Goal: Information Seeking & Learning: Find specific fact

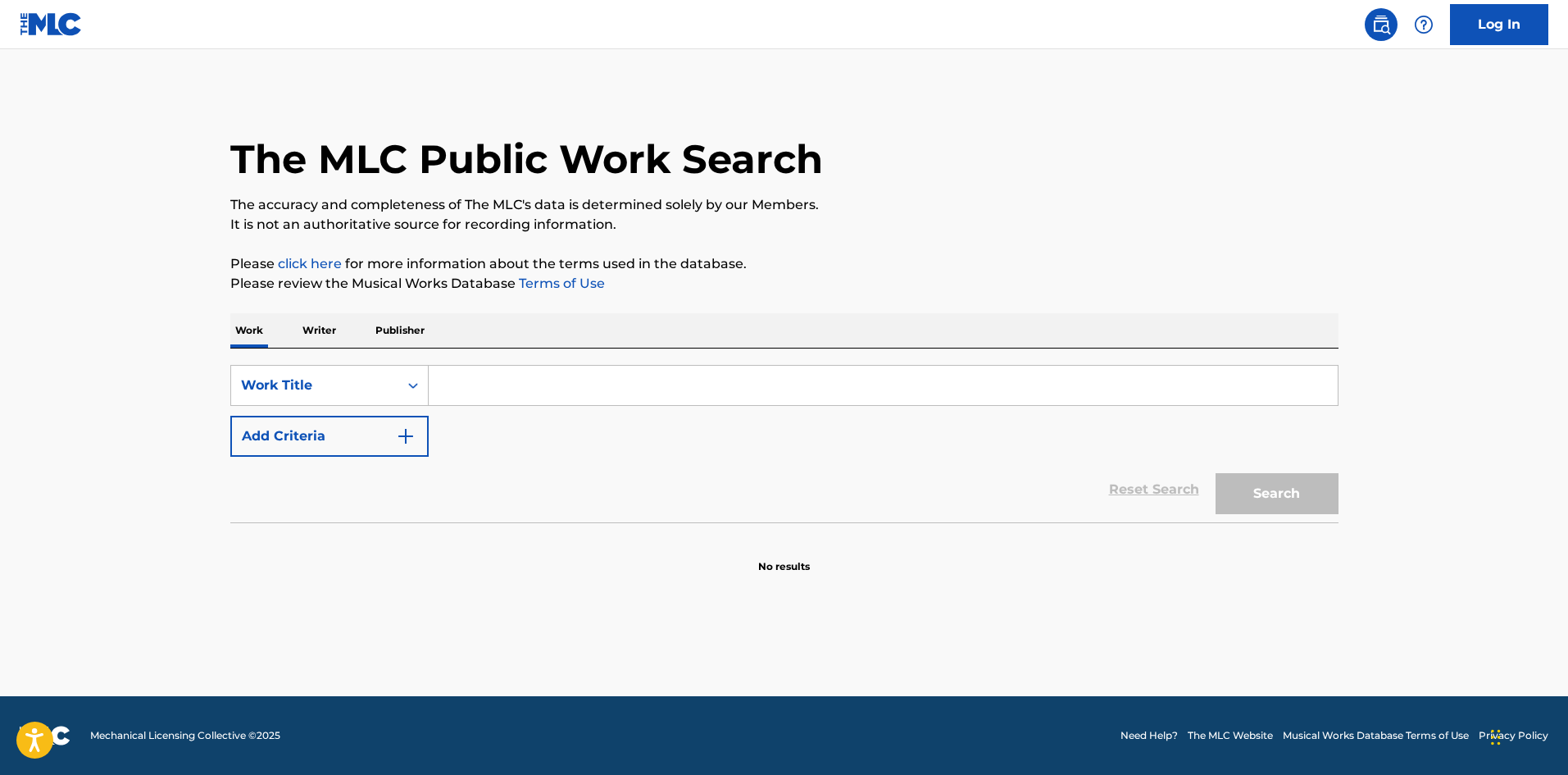
click at [585, 378] on input "Search Form" at bounding box center [882, 385] width 909 height 40
type input "crazy life"
click at [1216, 473] on button "Search" at bounding box center [1277, 493] width 123 height 41
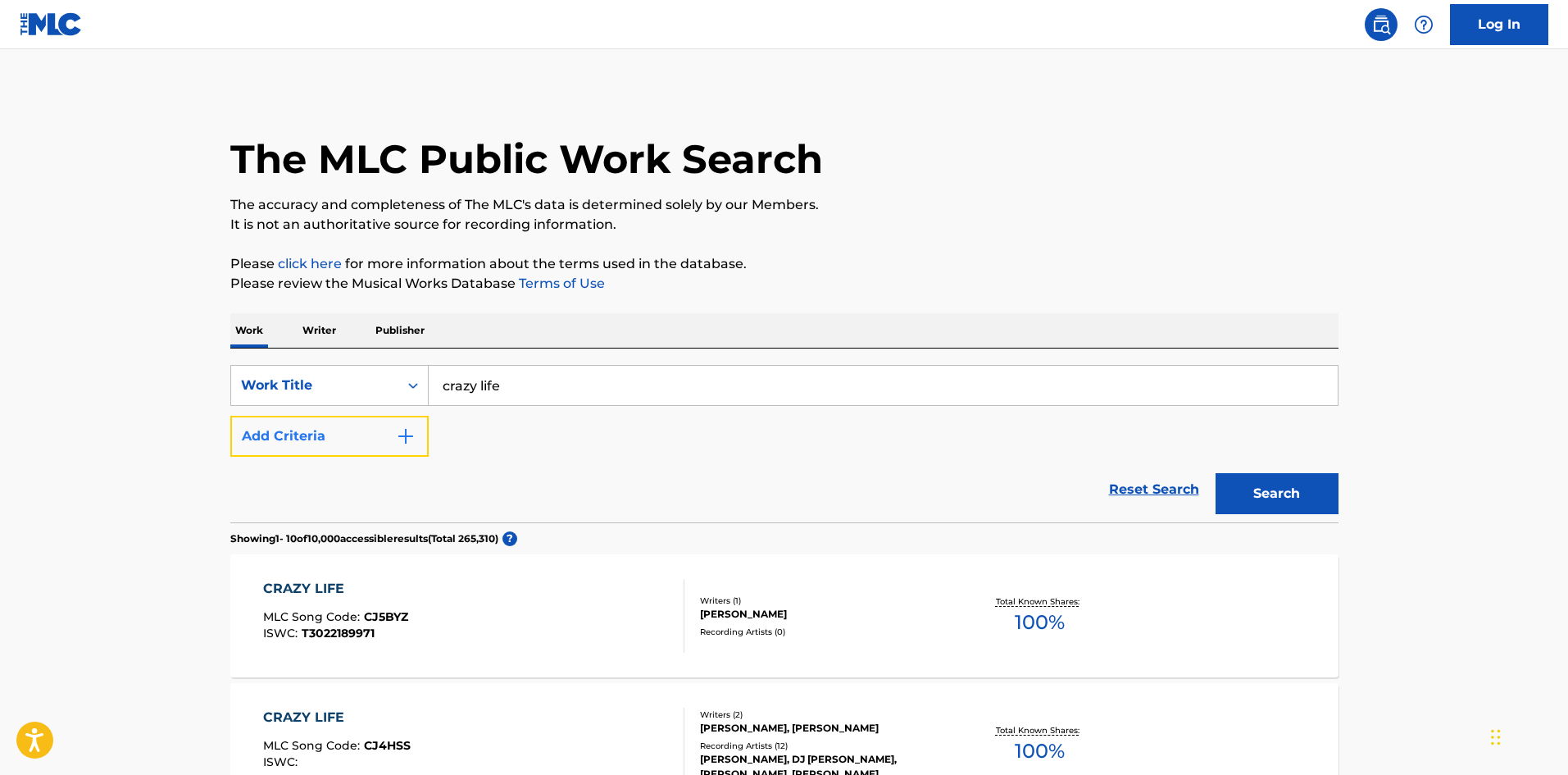
click at [344, 426] on button "Add Criteria" at bounding box center [330, 435] width 199 height 41
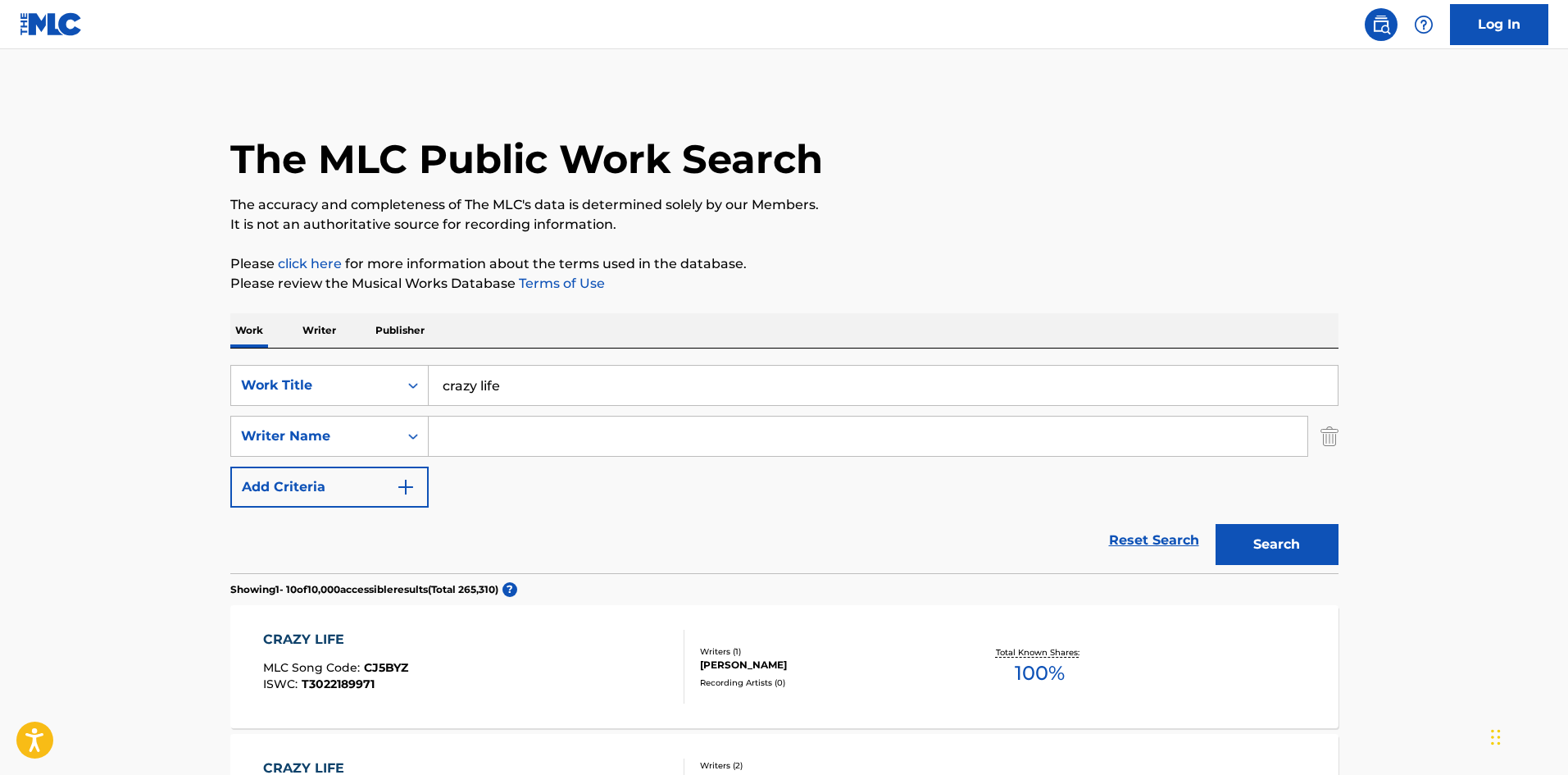
click at [489, 438] on input "Search Form" at bounding box center [868, 436] width 879 height 40
type input "dinning"
click at [1216, 524] on button "Search" at bounding box center [1277, 544] width 123 height 41
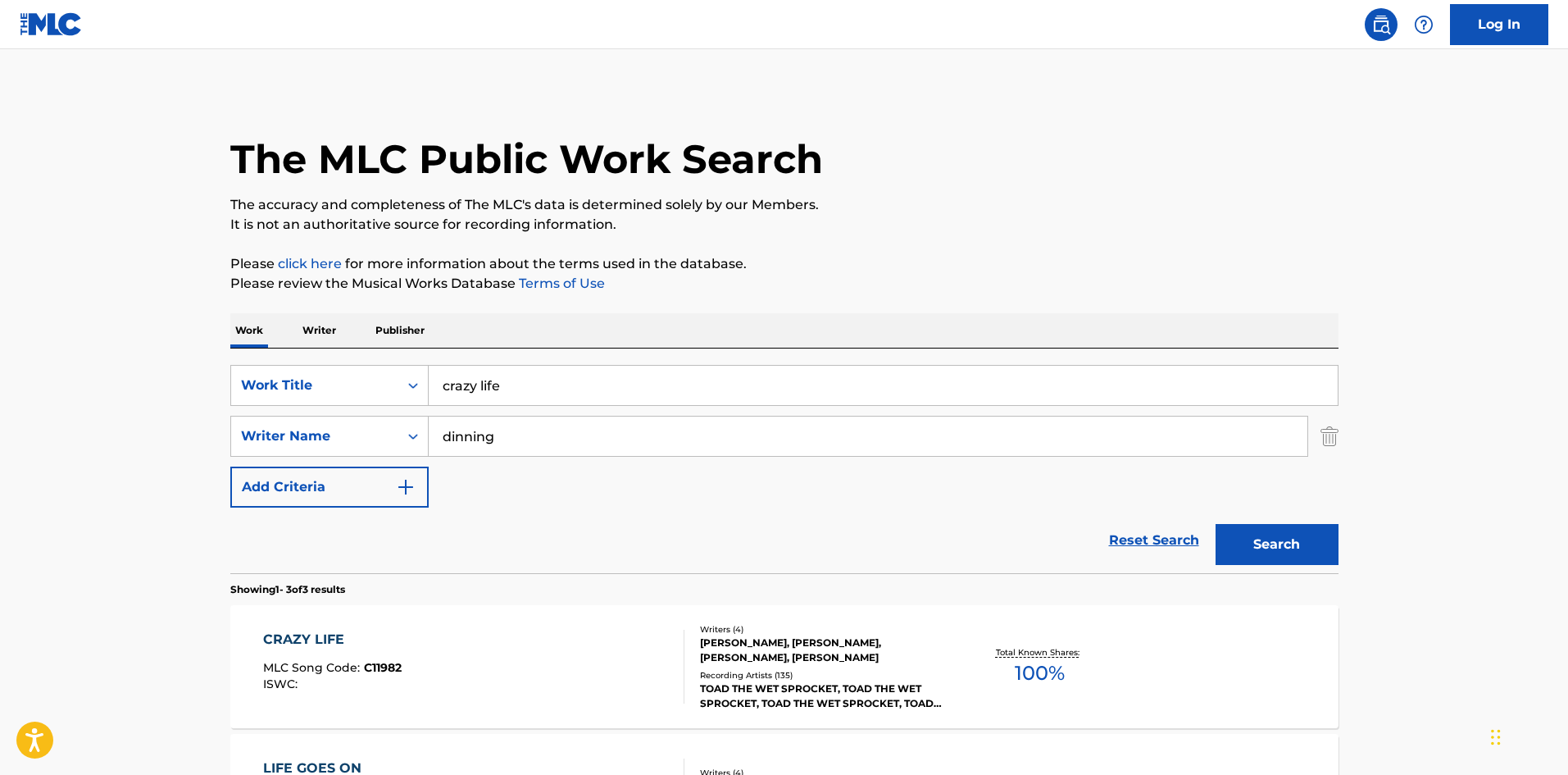
click at [820, 632] on div "Writers ( 4 )" at bounding box center [824, 629] width 248 height 12
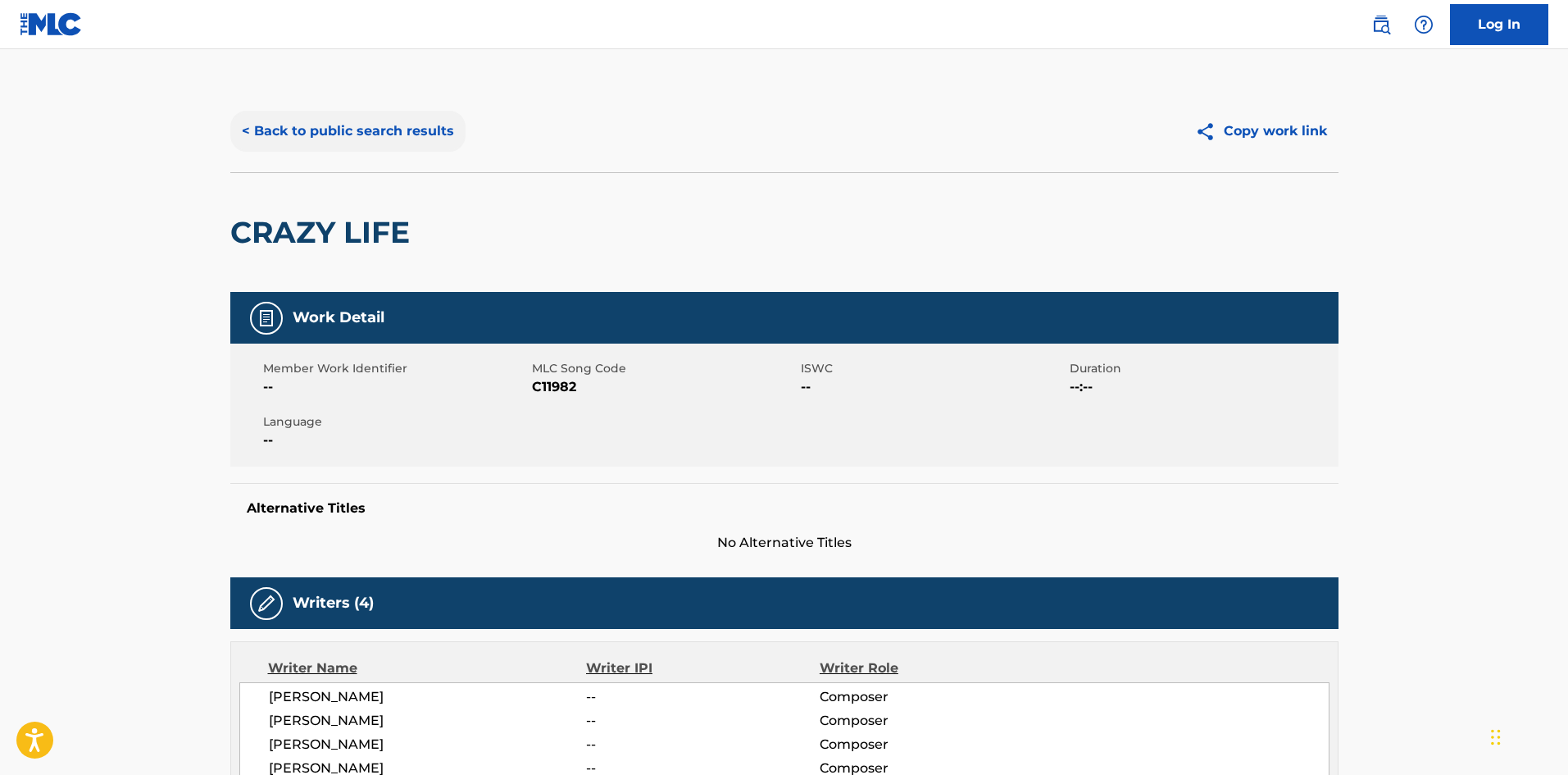
click at [376, 118] on button "< Back to public search results" at bounding box center [348, 130] width 235 height 41
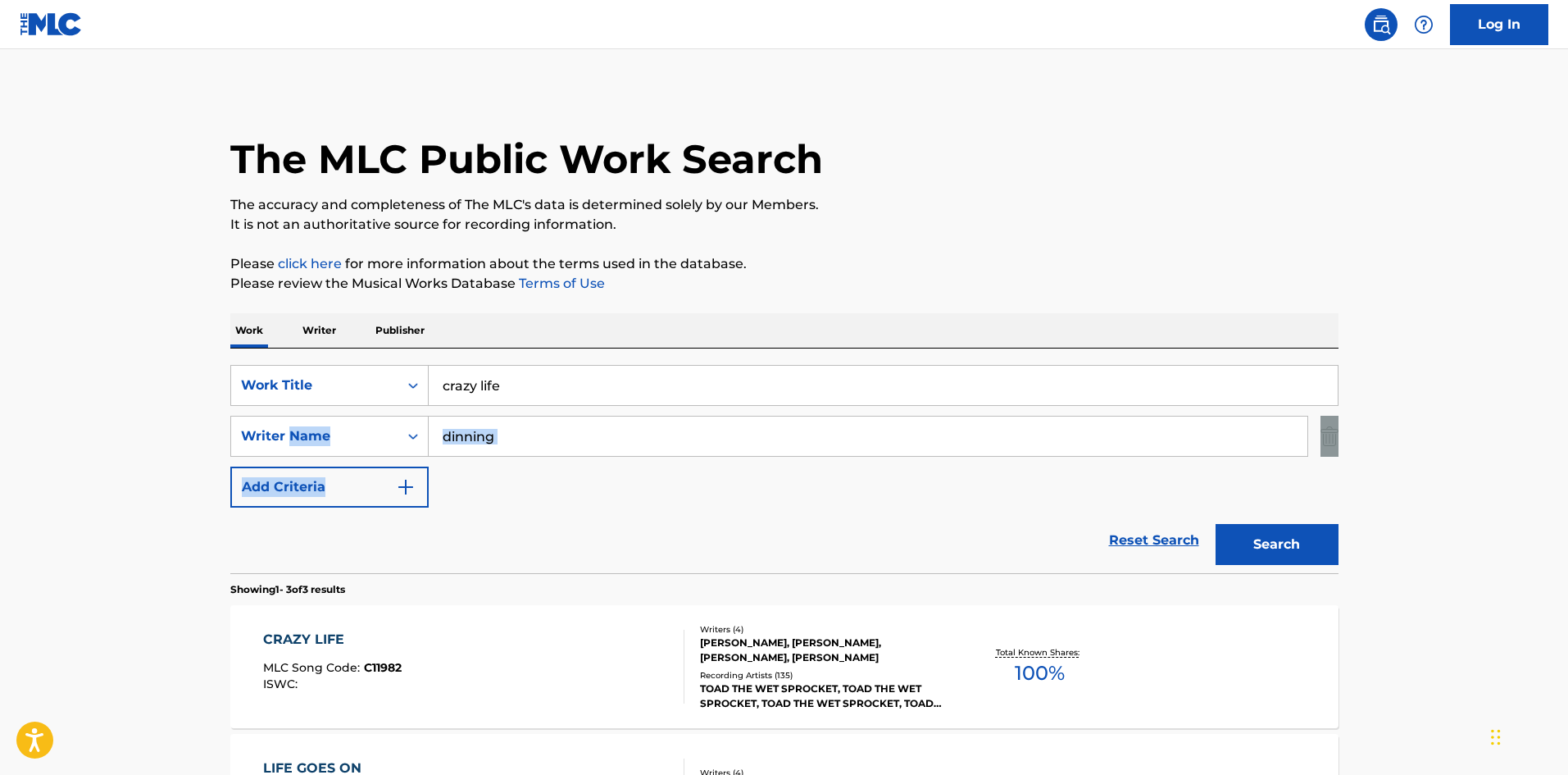
drag, startPoint x: 547, startPoint y: 461, endPoint x: 357, endPoint y: 414, distance: 195.7
click at [271, 458] on div "SearchWithCriteriabc52a04e-06b6-4b0e-8c00-8761c8476e8f Work Title crazy life Se…" at bounding box center [784, 435] width 1108 height 143
click at [559, 447] on input "dinning" at bounding box center [868, 436] width 879 height 40
drag, startPoint x: 559, startPoint y: 447, endPoint x: 470, endPoint y: 446, distance: 89.0
click at [470, 446] on input "dinning" at bounding box center [868, 436] width 879 height 40
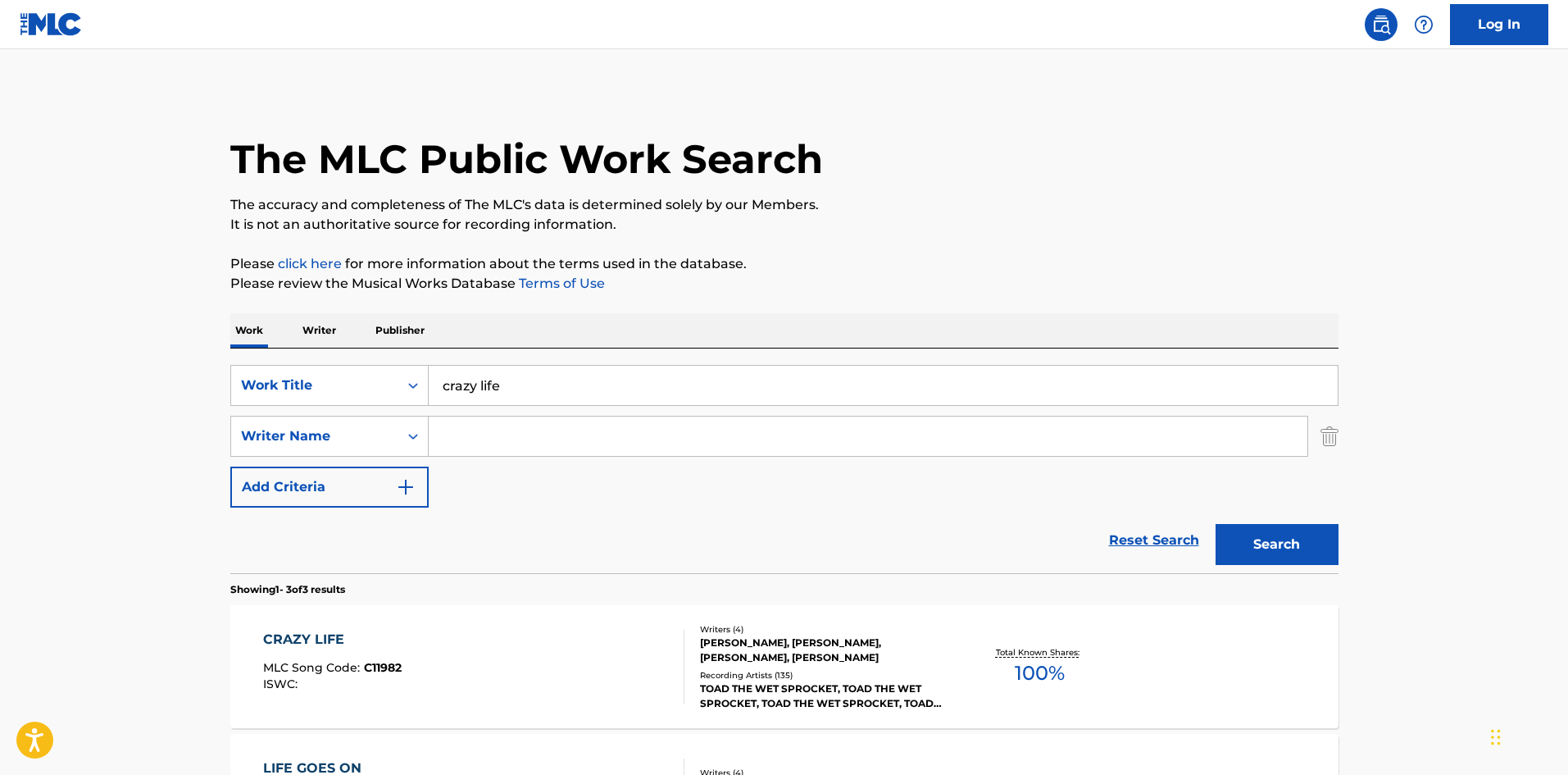
drag, startPoint x: 526, startPoint y: 391, endPoint x: 461, endPoint y: 398, distance: 65.4
click at [461, 398] on input "crazy life" at bounding box center [882, 385] width 909 height 40
click at [534, 372] on input "crazy life" at bounding box center [882, 385] width 909 height 40
drag, startPoint x: 526, startPoint y: 388, endPoint x: 394, endPoint y: 399, distance: 132.5
click at [394, 399] on div "SearchWithCriteriabc52a04e-06b6-4b0e-8c00-8761c8476e8f Work Title crazy life" at bounding box center [784, 384] width 1108 height 41
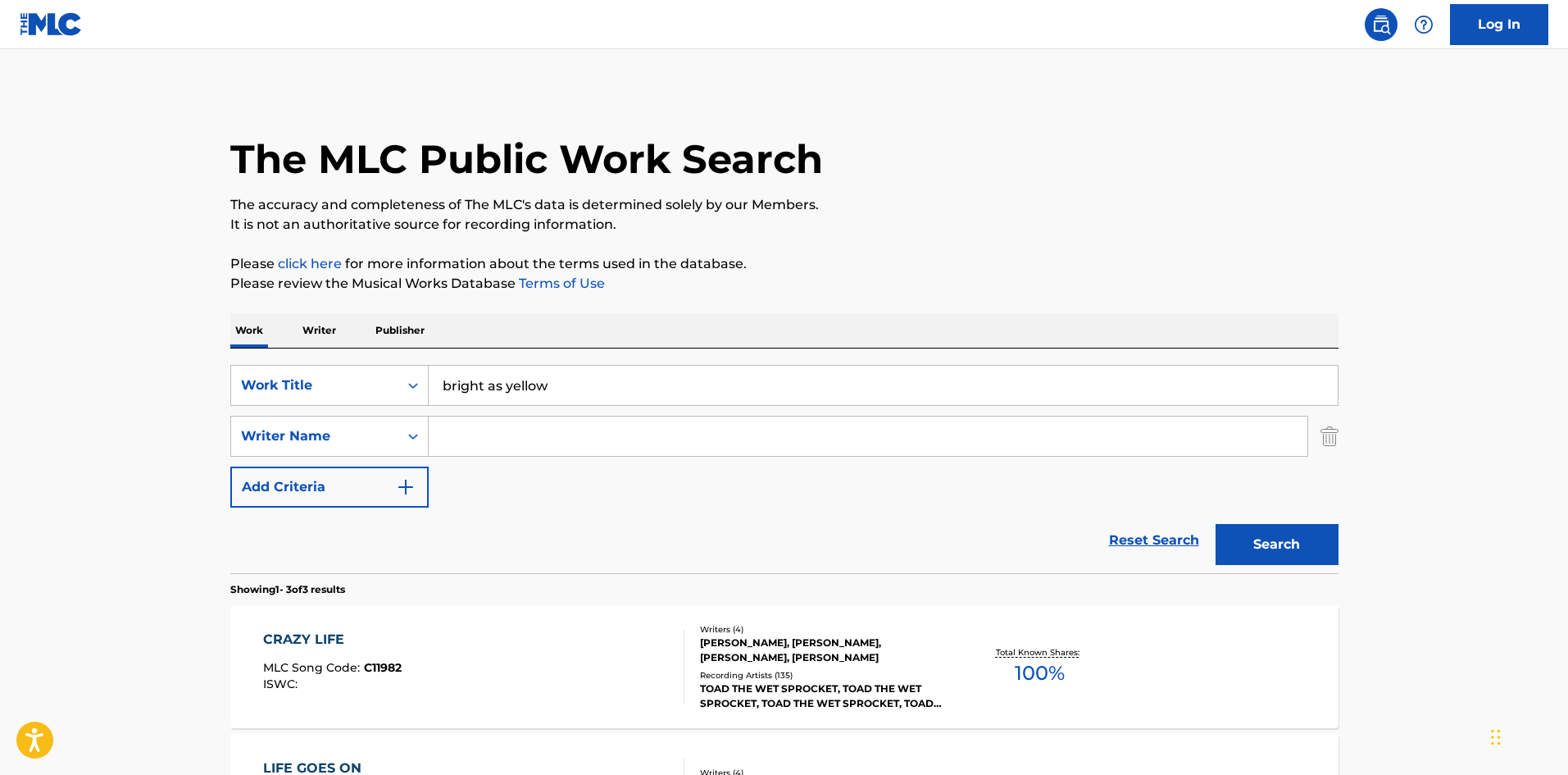
type input "bright as yellow"
click at [1216, 524] on button "Search" at bounding box center [1277, 544] width 123 height 41
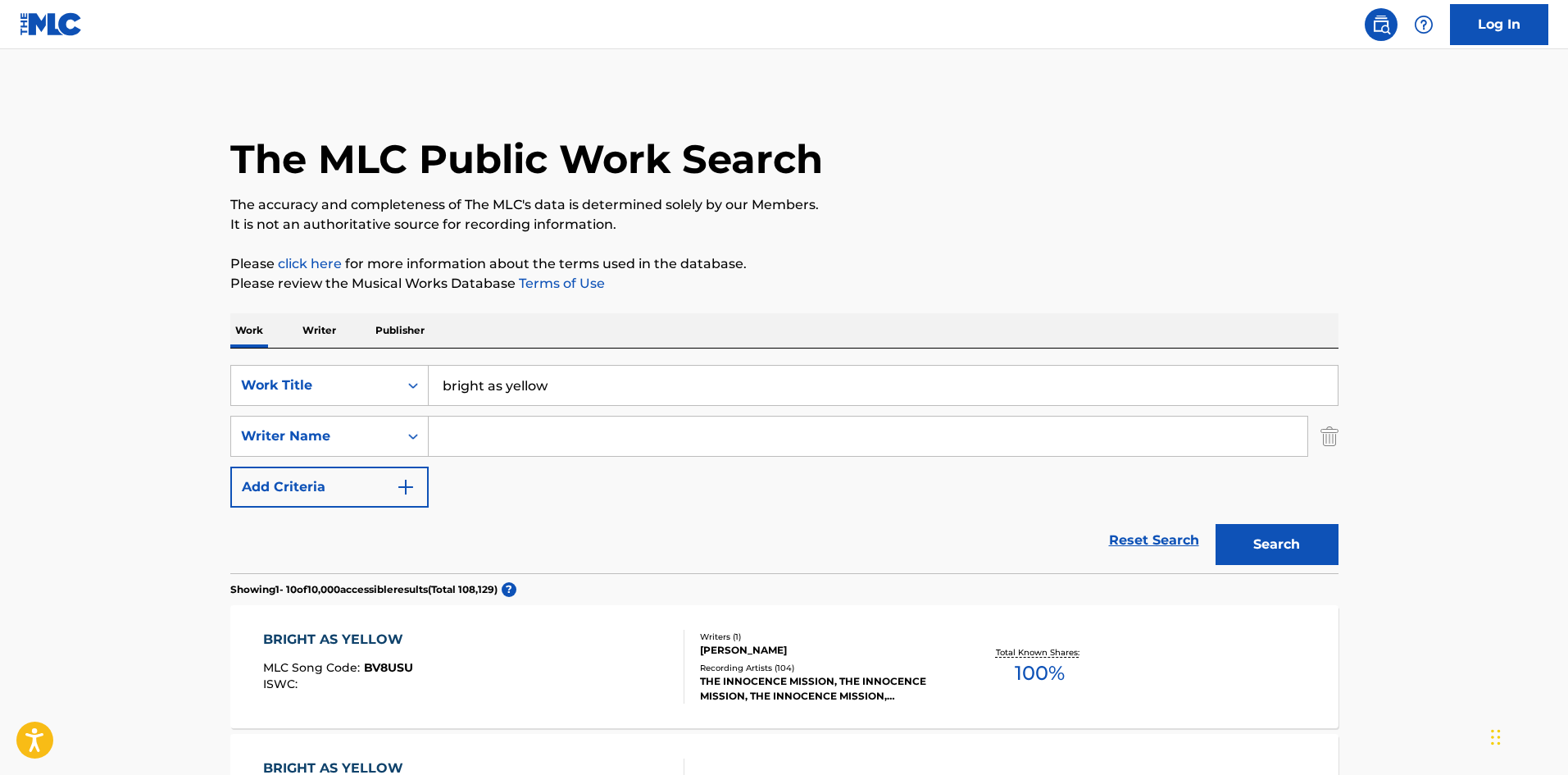
click at [617, 673] on div "BRIGHT AS YELLOW MLC Song Code : BV8USU ISWC :" at bounding box center [474, 666] width 421 height 73
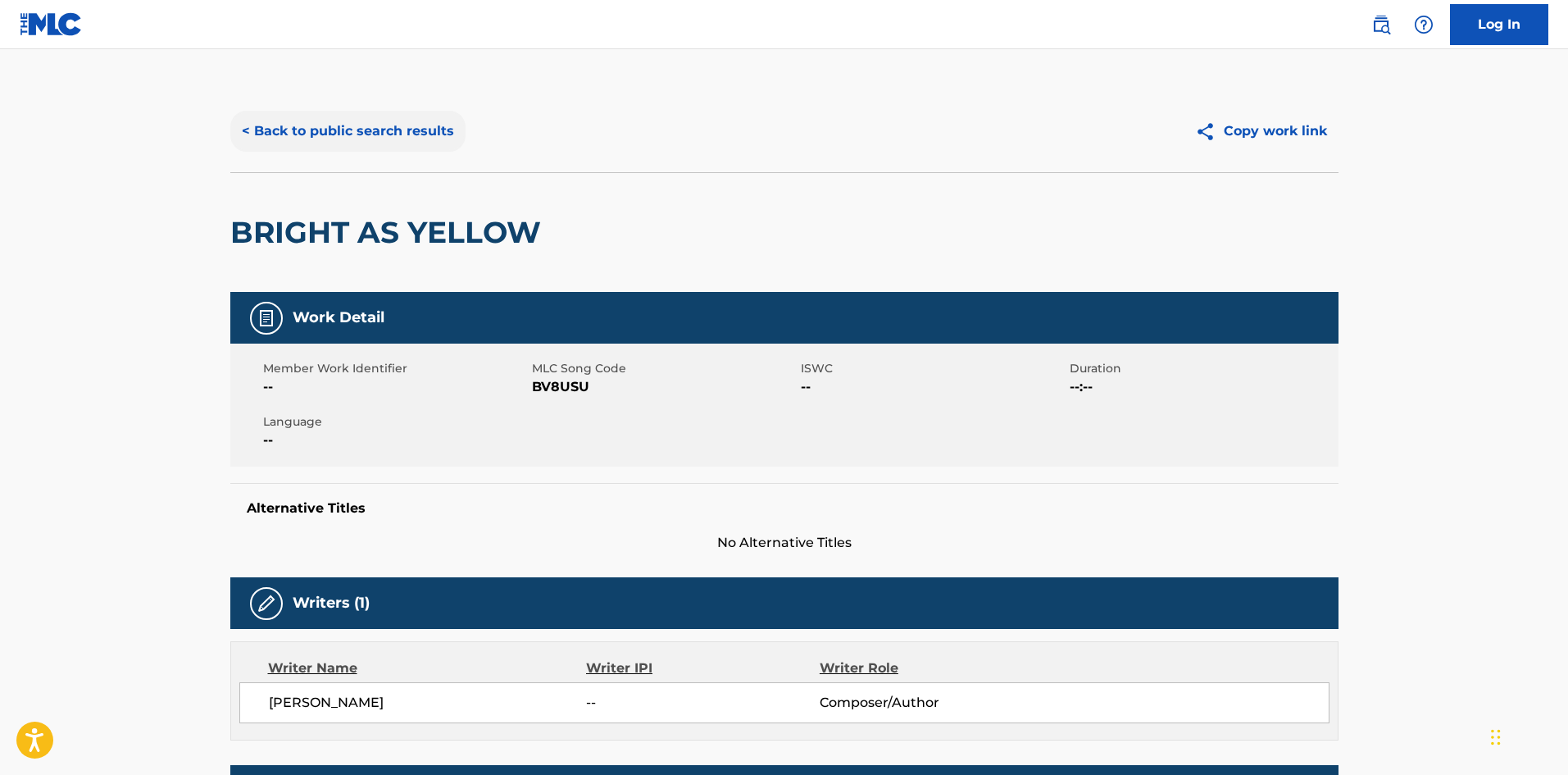
click at [258, 118] on button "< Back to public search results" at bounding box center [348, 130] width 235 height 41
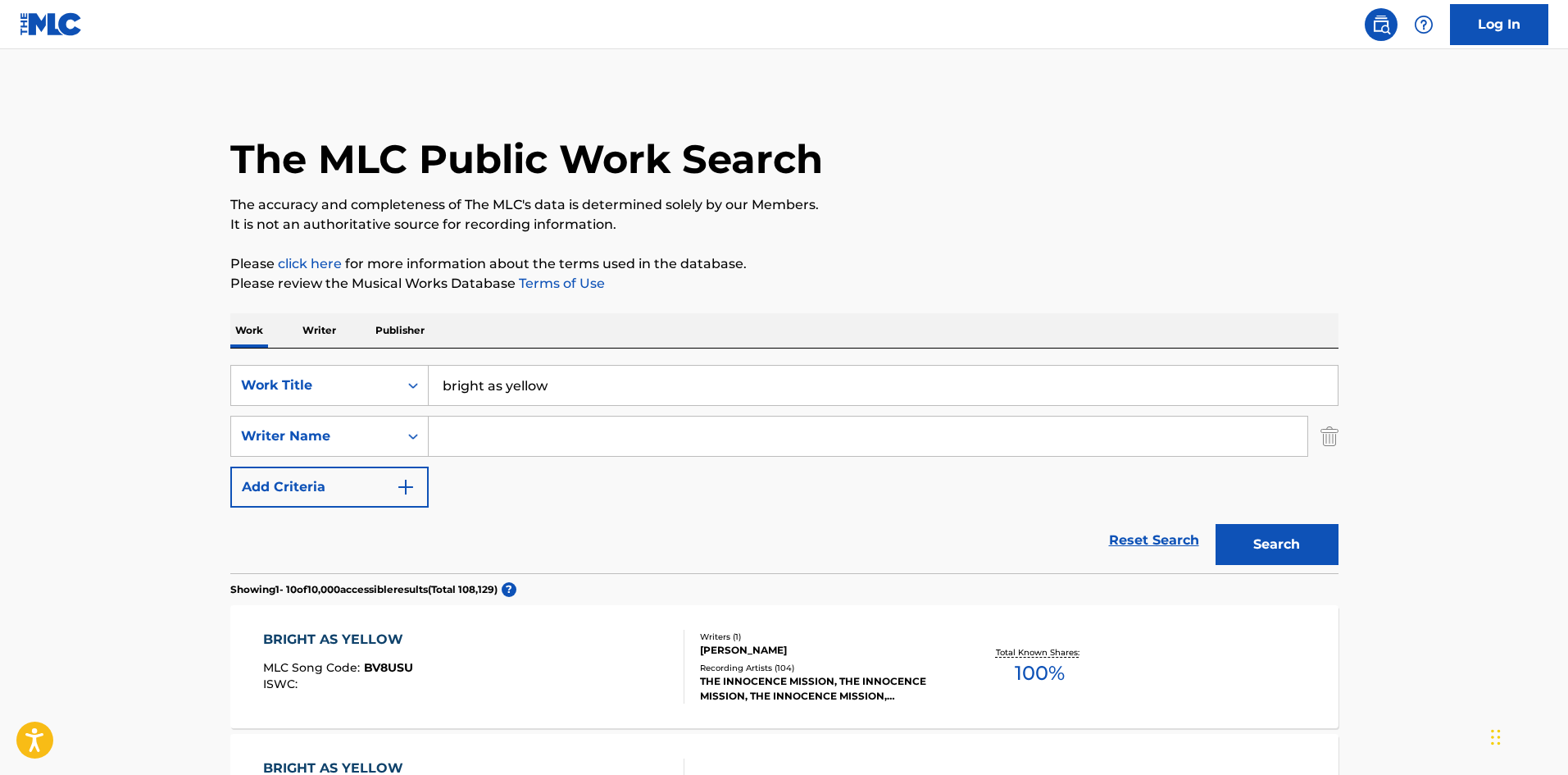
drag, startPoint x: 572, startPoint y: 386, endPoint x: 389, endPoint y: 337, distance: 189.4
click at [408, 359] on div "SearchWithCriteriabc52a04e-06b6-4b0e-8c00-8761c8476e8f Work Title bright as yel…" at bounding box center [784, 461] width 1108 height 225
type input "v"
click at [1216, 524] on button "Search" at bounding box center [1277, 544] width 123 height 41
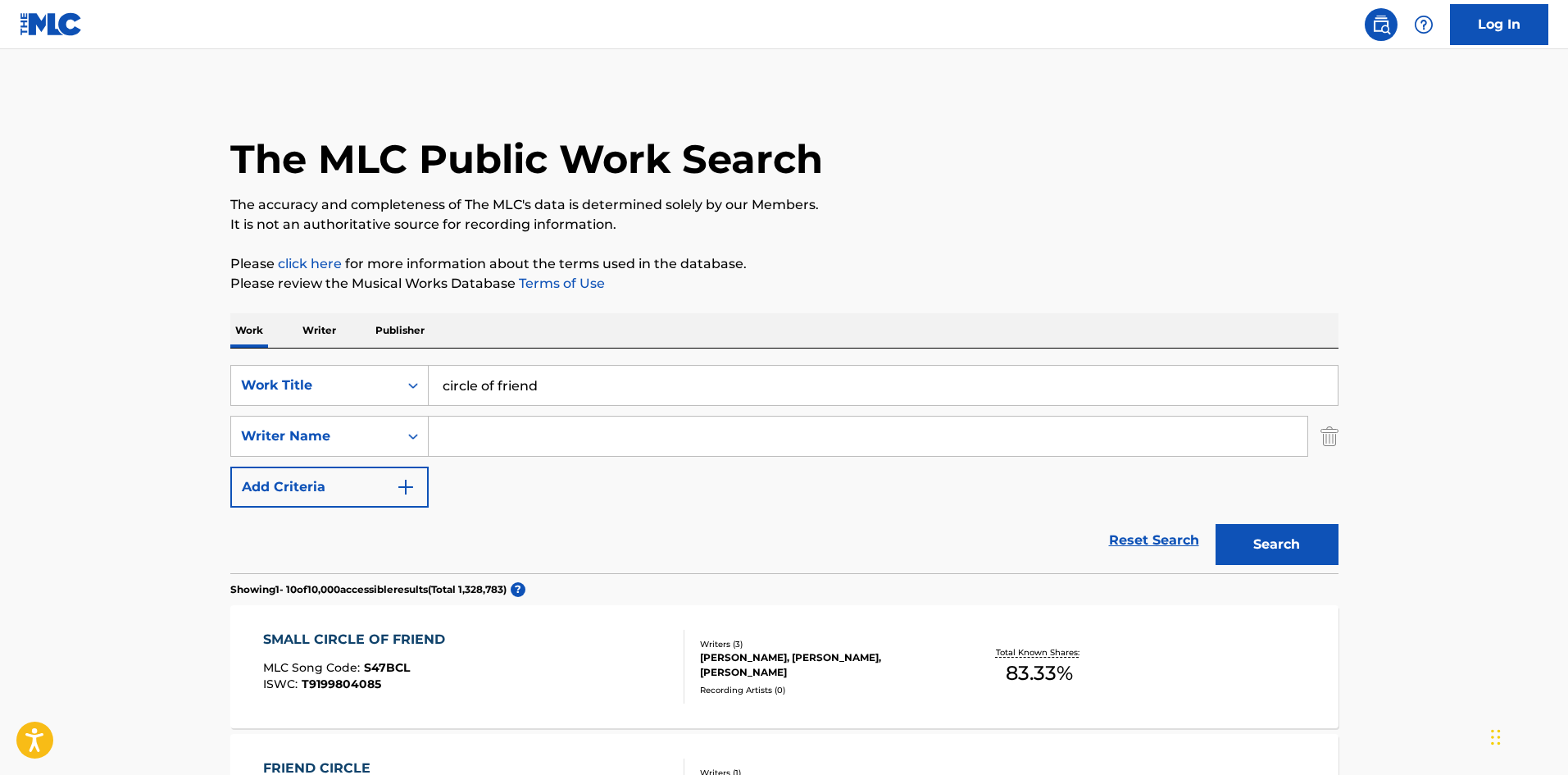
type input "circle of friends"
click at [1216, 524] on button "Search" at bounding box center [1277, 544] width 123 height 41
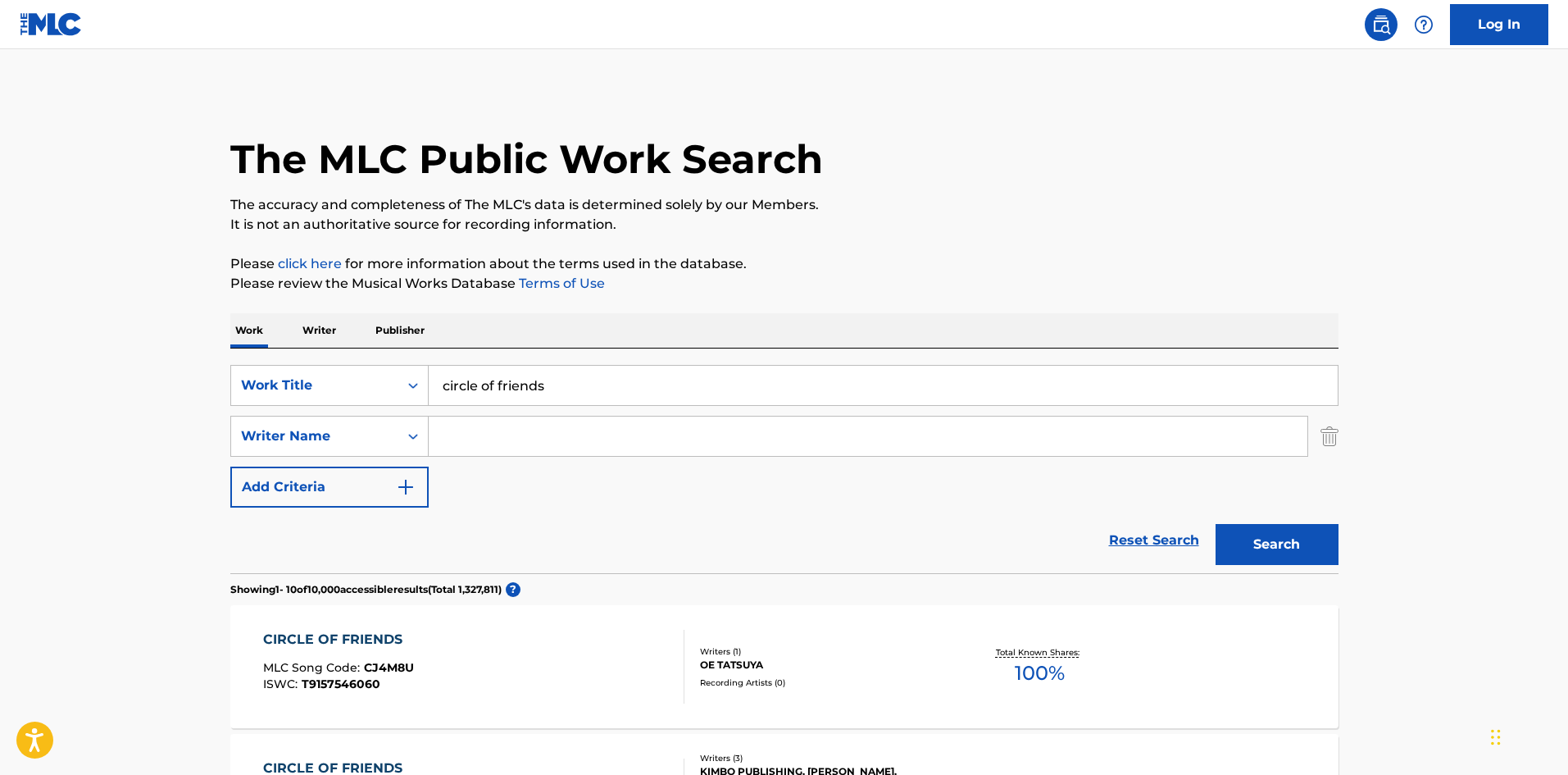
click at [566, 413] on div "SearchWithCriteriabc52a04e-06b6-4b0e-8c00-8761c8476e8f Work Title circle of fri…" at bounding box center [784, 435] width 1108 height 143
click at [555, 450] on input "Search Form" at bounding box center [868, 436] width 879 height 40
type input "[PERSON_NAME]"
click at [1216, 524] on button "Search" at bounding box center [1277, 544] width 123 height 41
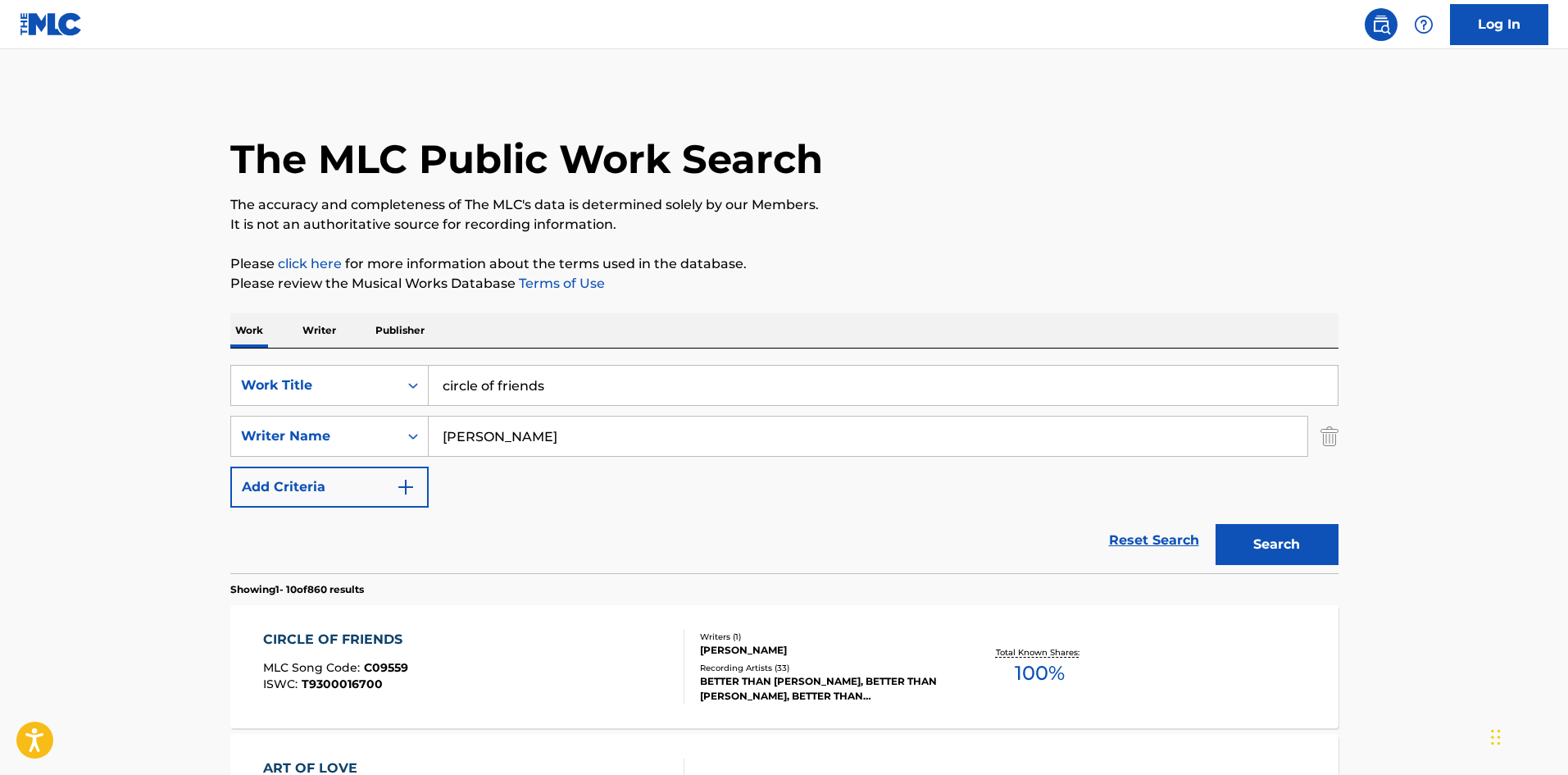
click at [730, 665] on div "Recording Artists ( 33 )" at bounding box center [824, 668] width 248 height 12
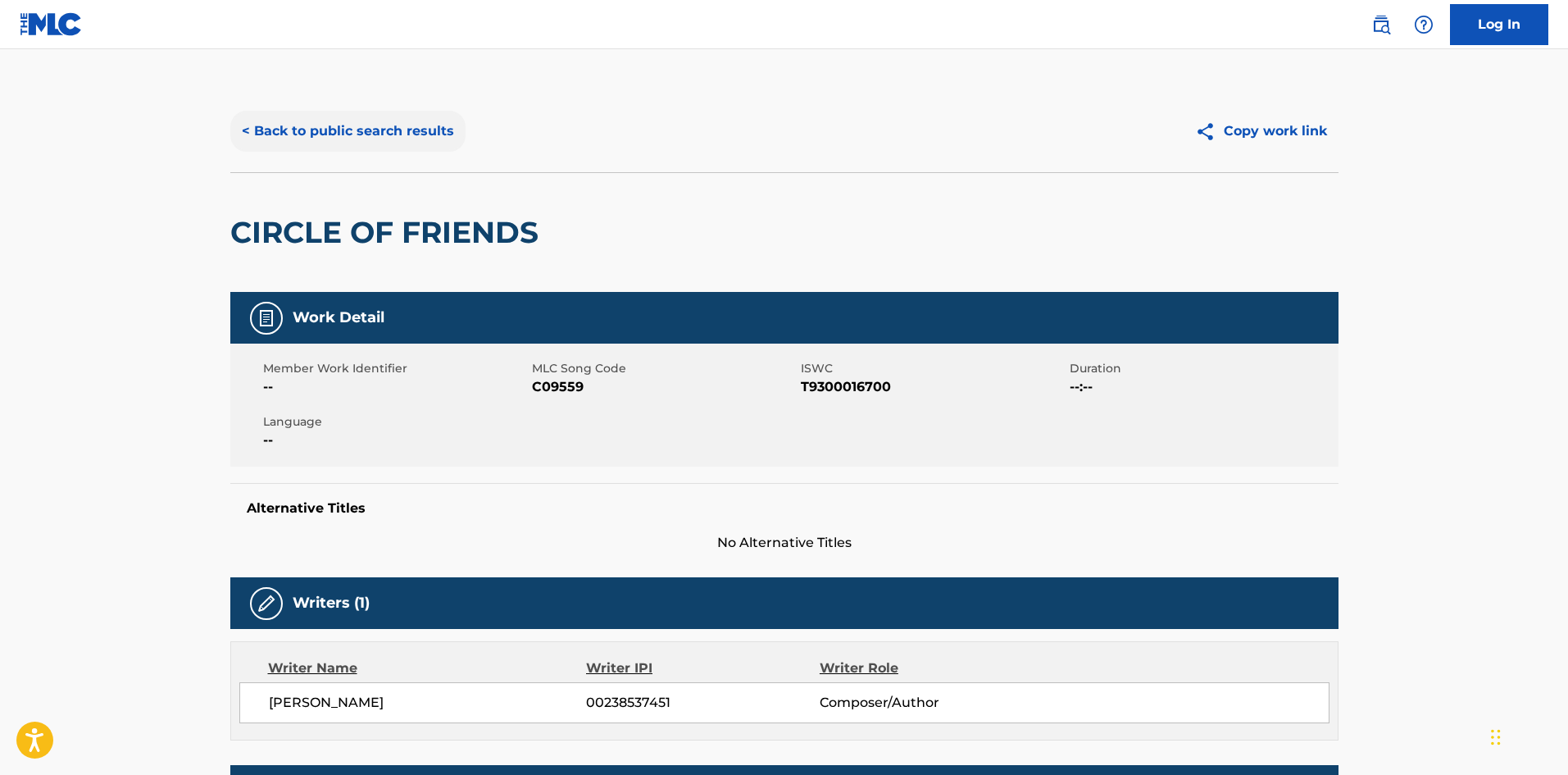
click at [340, 129] on button "< Back to public search results" at bounding box center [348, 130] width 235 height 41
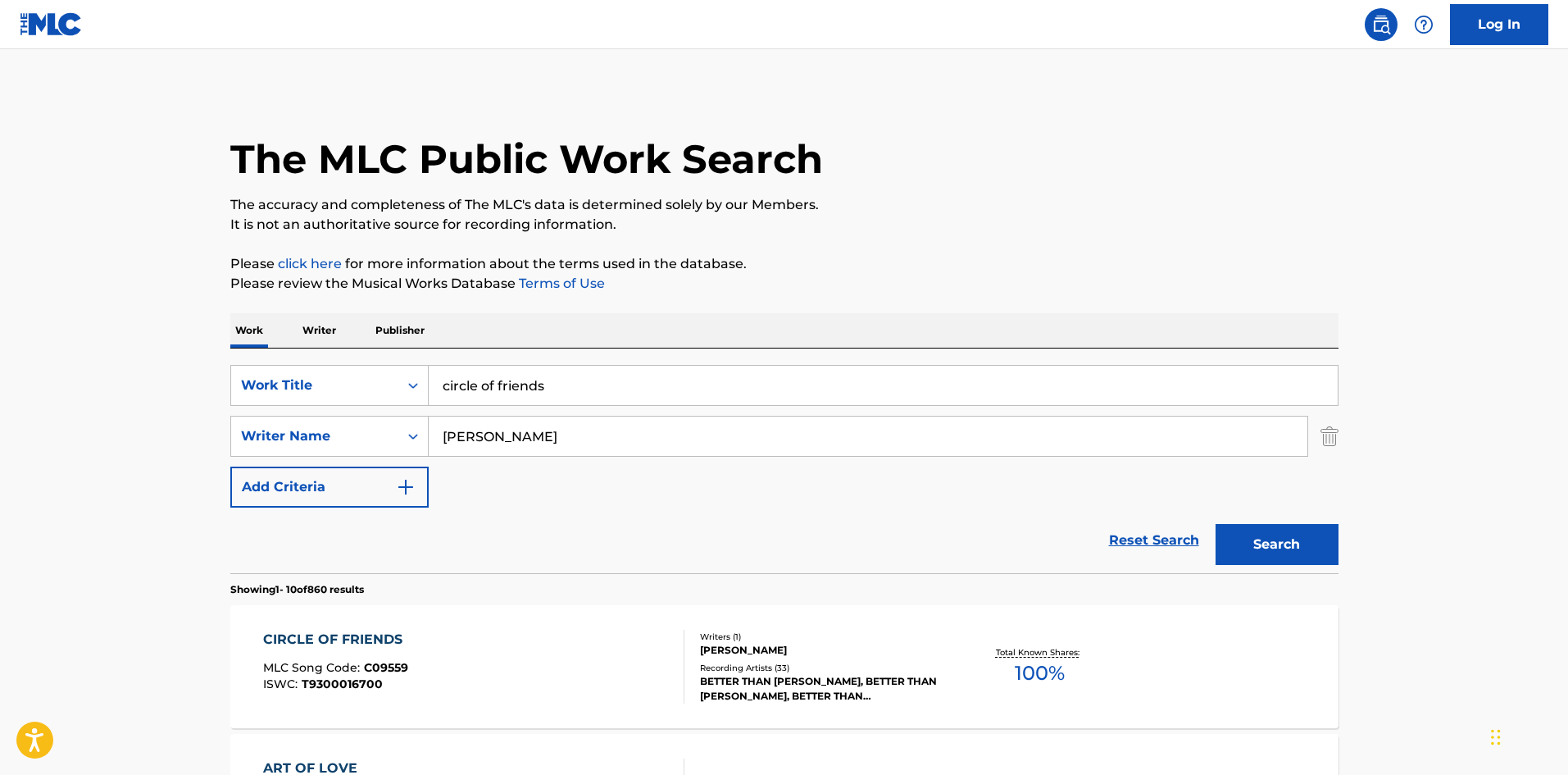
drag, startPoint x: 599, startPoint y: 440, endPoint x: 171, endPoint y: 424, distance: 428.3
drag, startPoint x: 604, startPoint y: 401, endPoint x: 199, endPoint y: 351, distance: 408.1
type input "whole lotta trouble"
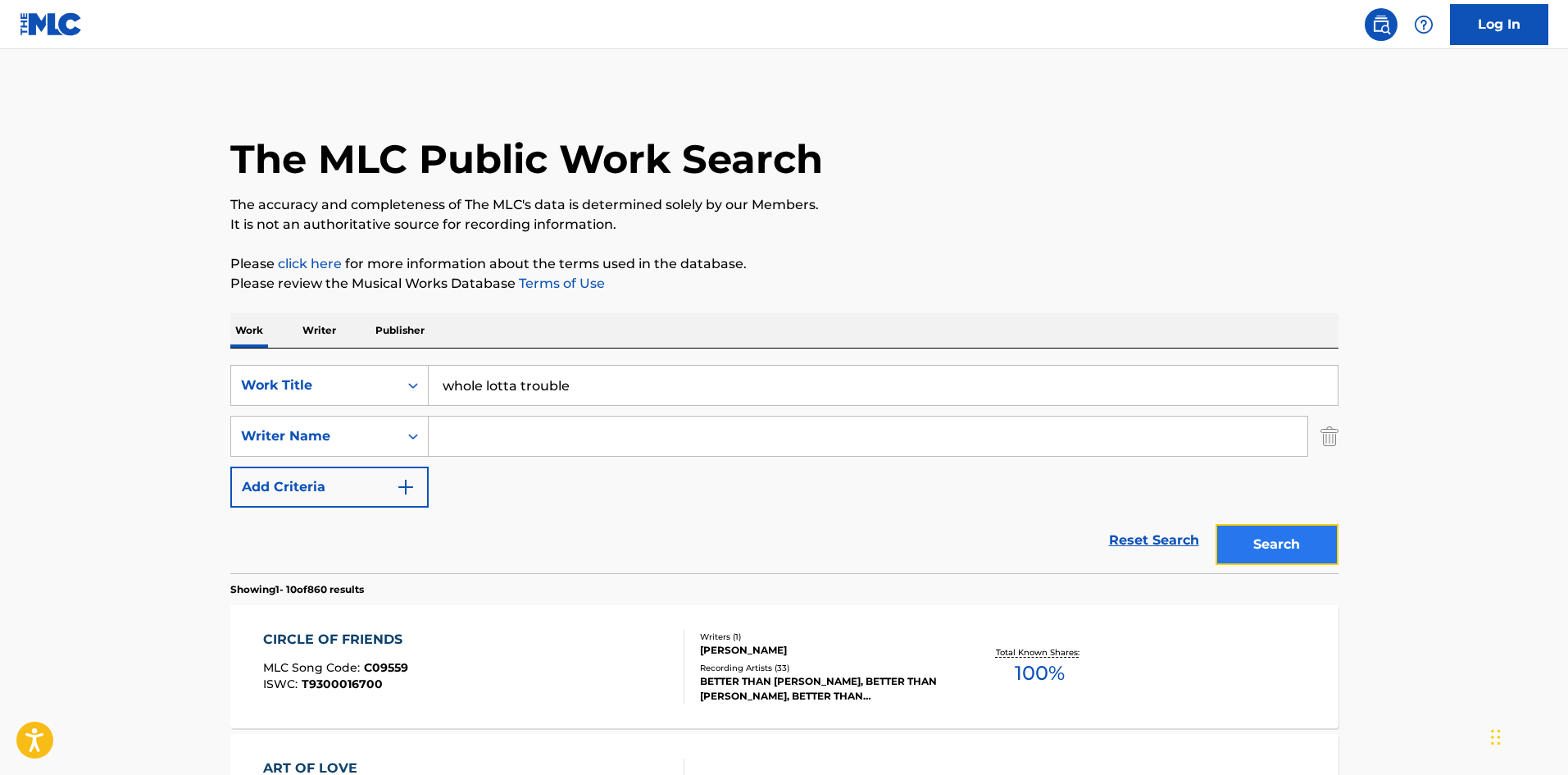
click at [1256, 538] on button "Search" at bounding box center [1277, 544] width 123 height 41
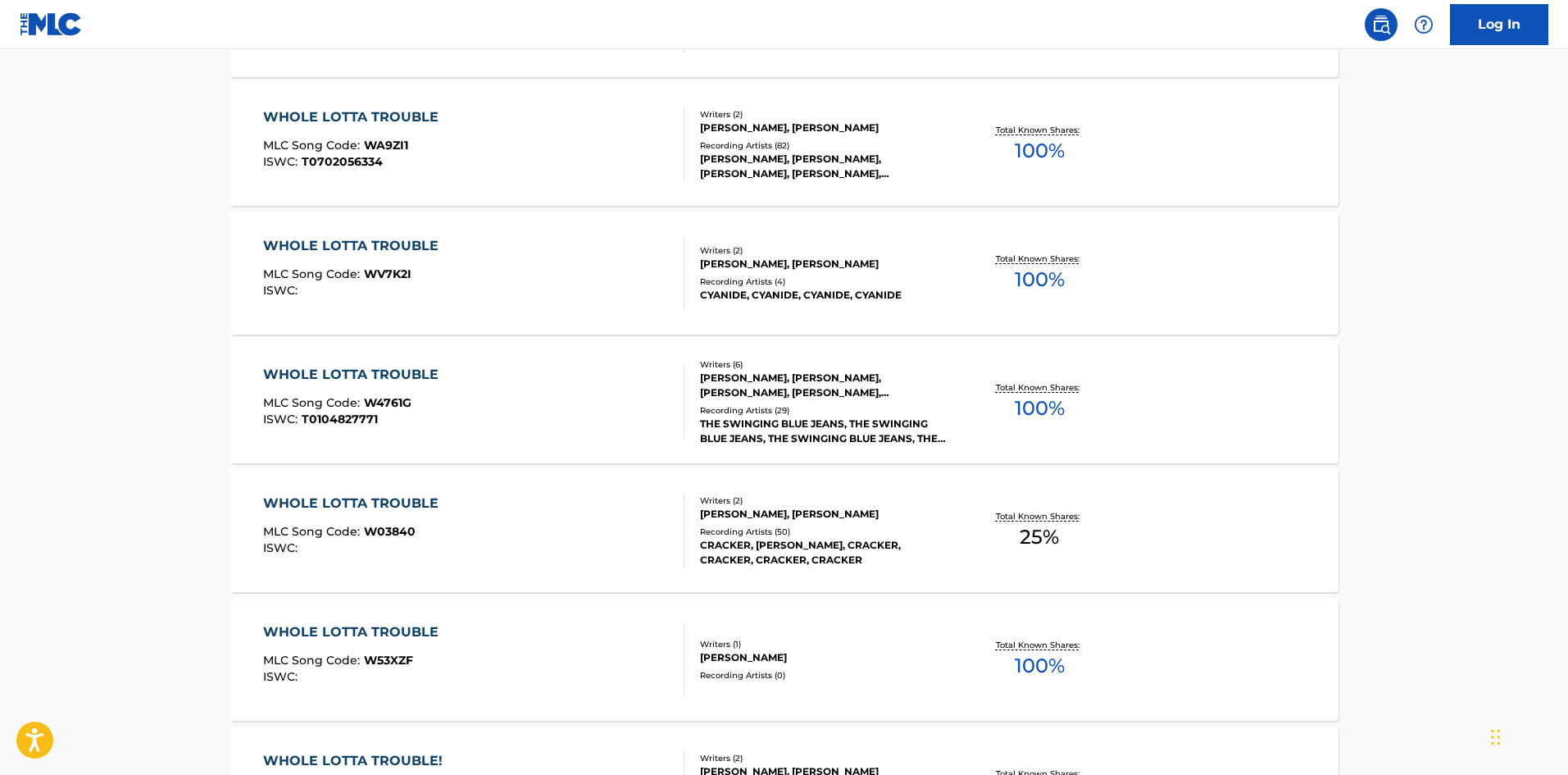
scroll to position [1066, 0]
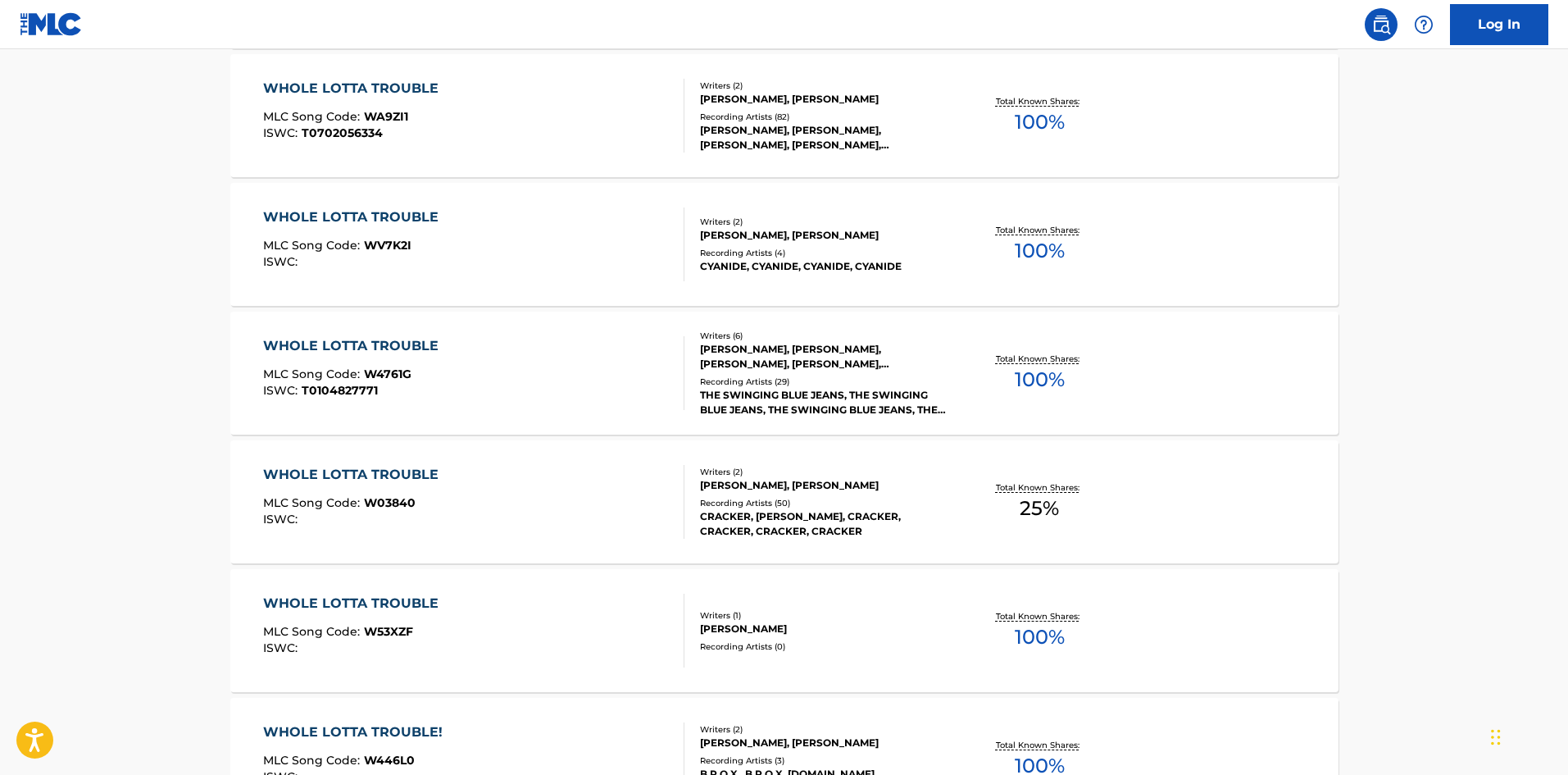
click at [638, 531] on div "WHOLE LOTTA TROUBLE MLC Song Code : W03840 ISWC :" at bounding box center [474, 501] width 421 height 73
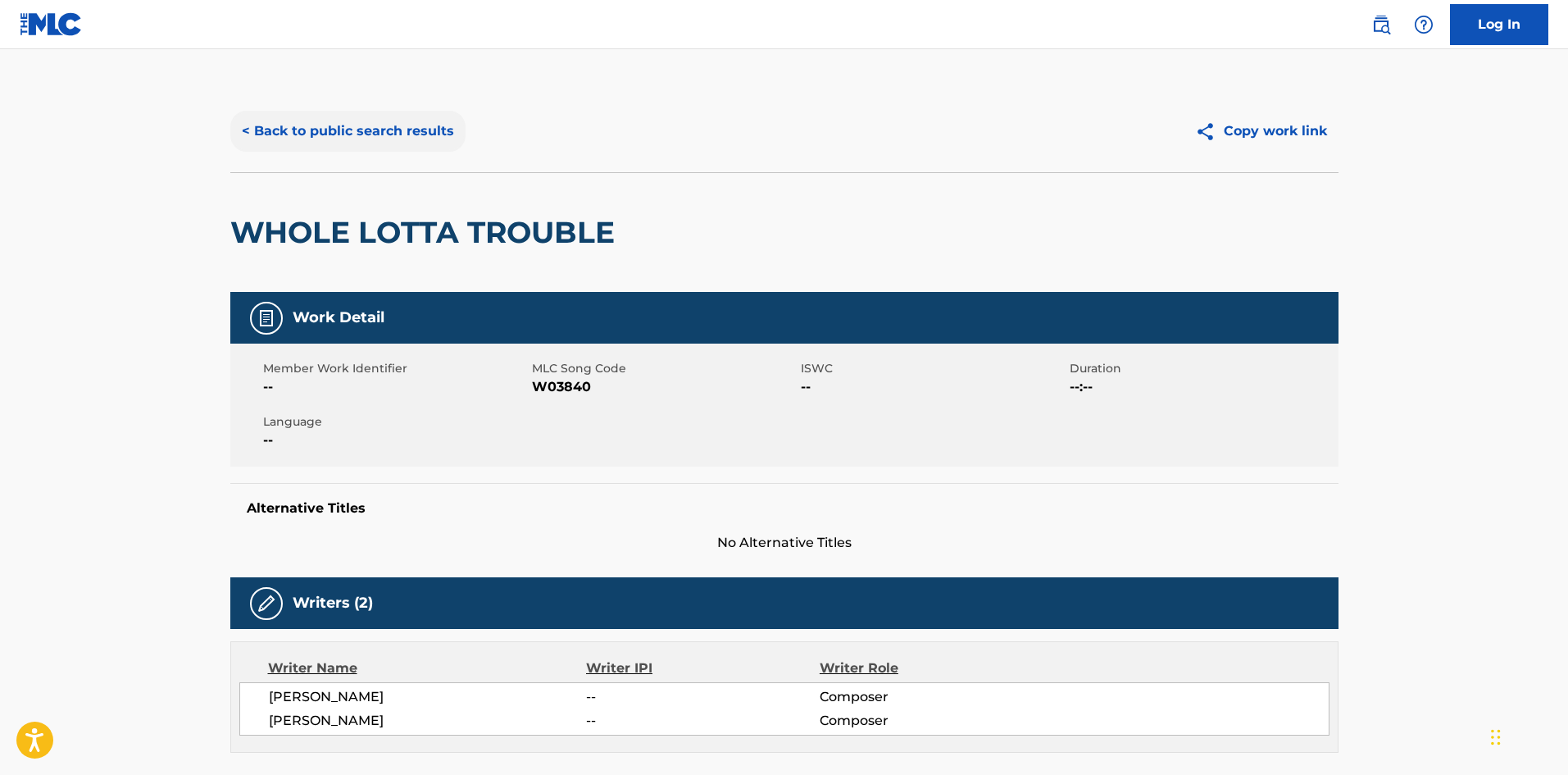
click at [344, 134] on button "< Back to public search results" at bounding box center [348, 130] width 235 height 41
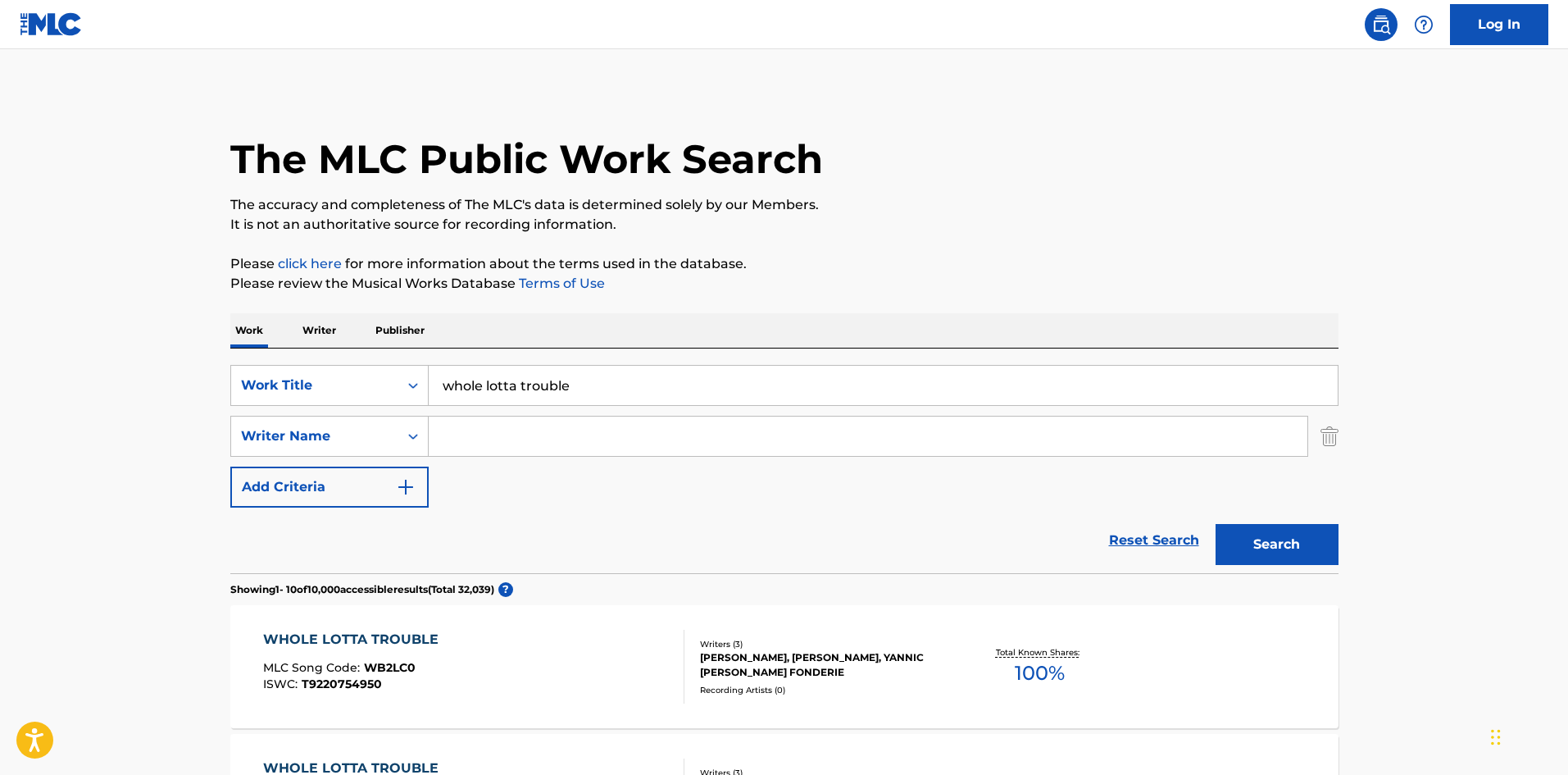
drag, startPoint x: 582, startPoint y: 384, endPoint x: 266, endPoint y: 363, distance: 316.7
click at [266, 364] on div "SearchWithCriteriabc52a04e-06b6-4b0e-8c00-8761c8476e8f Work Title whole lotta t…" at bounding box center [784, 461] width 1108 height 225
type input "what you are"
click at [1216, 524] on button "Search" at bounding box center [1277, 544] width 123 height 41
click at [574, 430] on input "Search Form" at bounding box center [868, 436] width 879 height 40
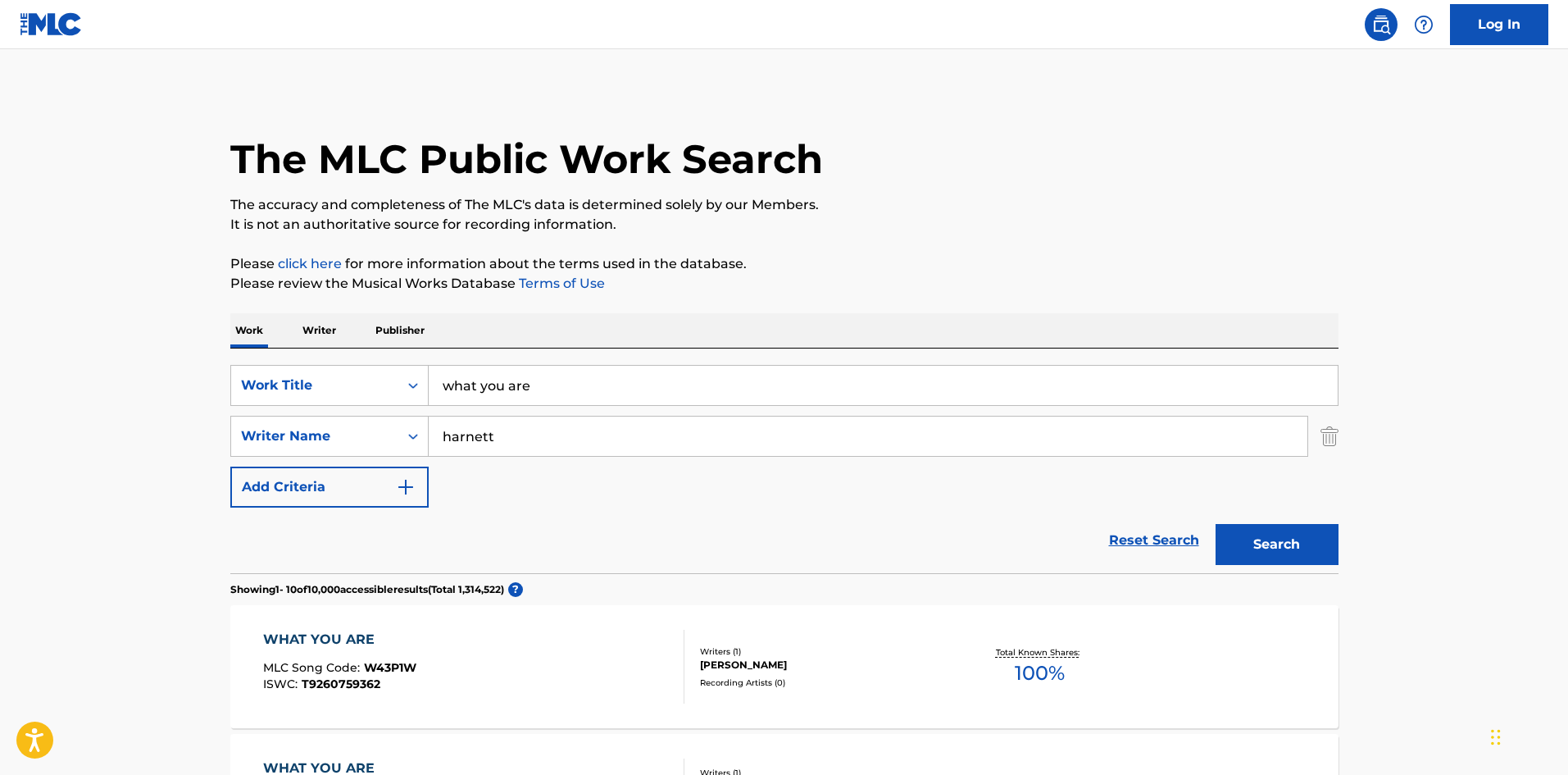
type input "harnett"
click at [1216, 524] on button "Search" at bounding box center [1277, 544] width 123 height 41
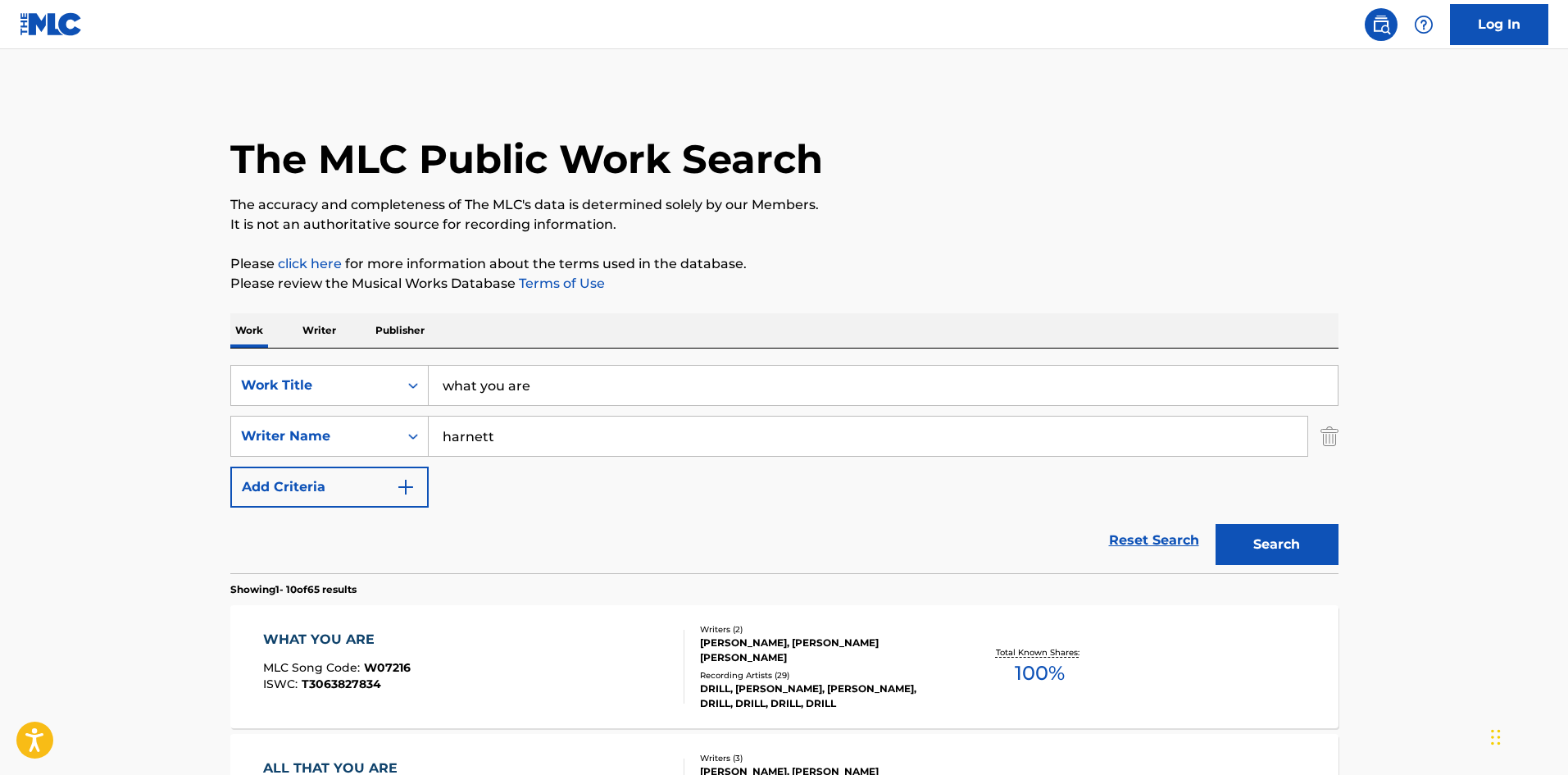
click at [638, 683] on div "WHAT YOU ARE MLC Song Code : W07216 ISWC : T3063827834" at bounding box center [474, 666] width 421 height 73
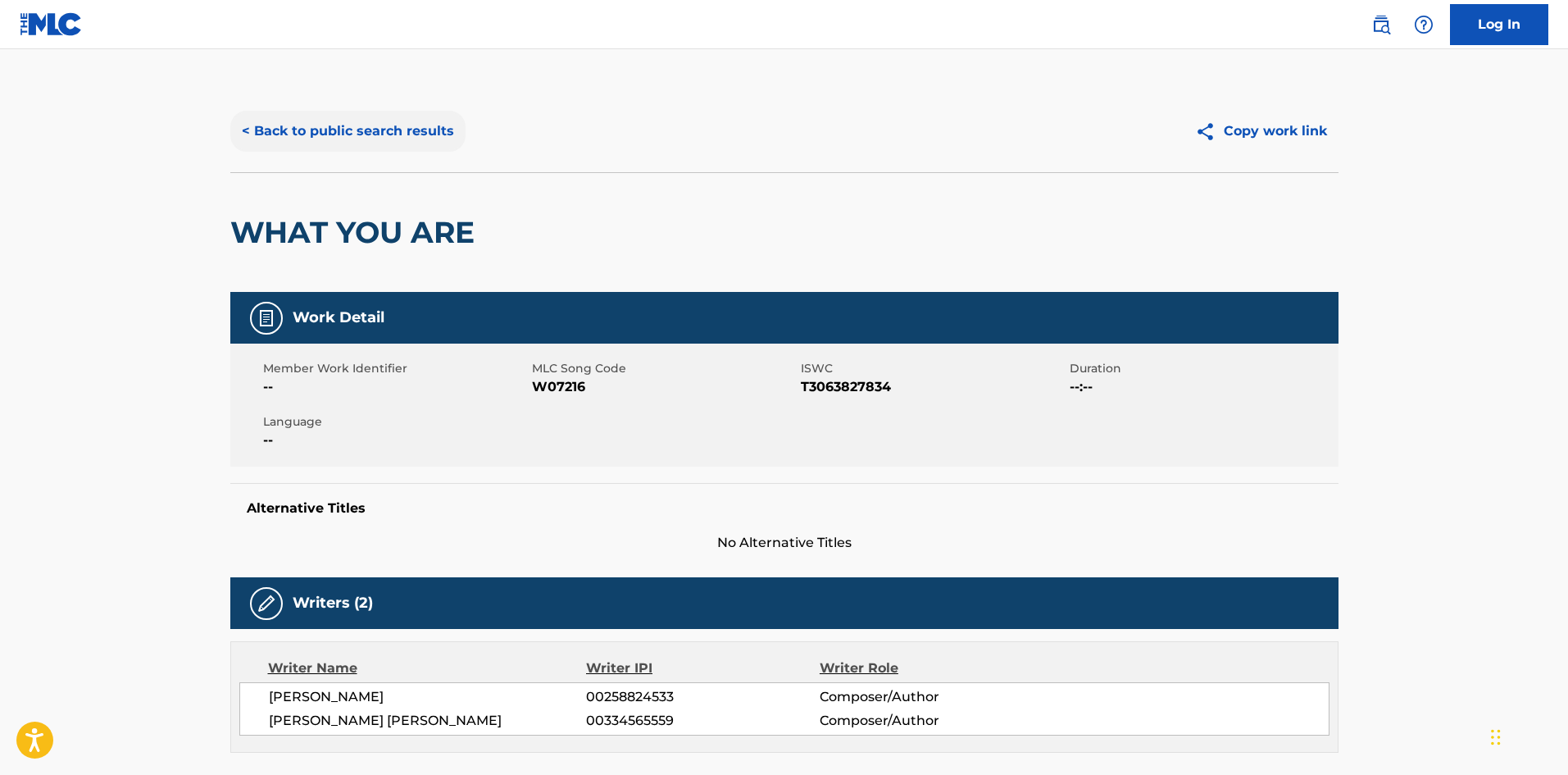
click at [401, 123] on button "< Back to public search results" at bounding box center [348, 130] width 235 height 41
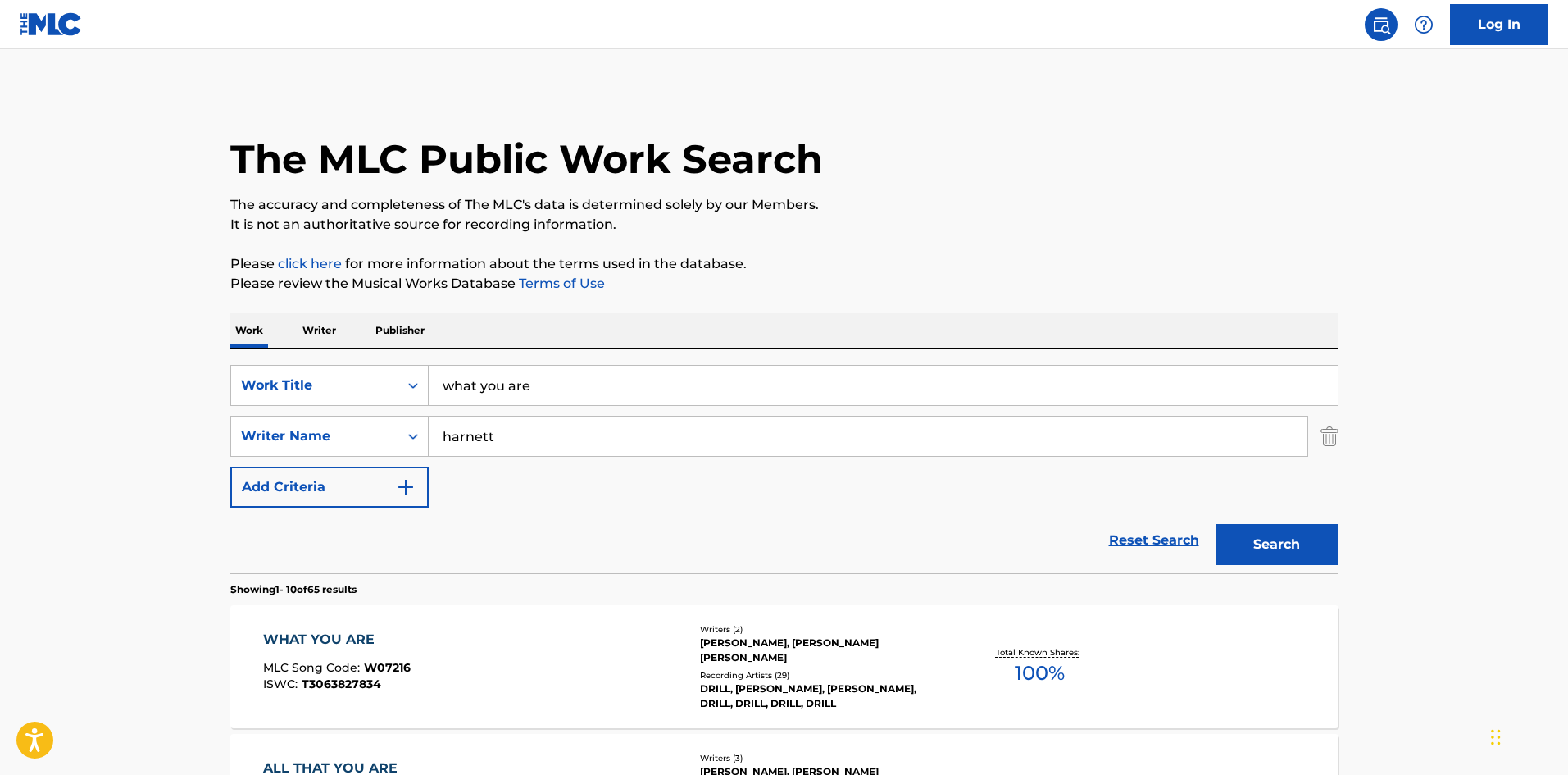
drag, startPoint x: 599, startPoint y: 445, endPoint x: 275, endPoint y: 415, distance: 325.4
click at [275, 415] on div "SearchWithCriteriabc52a04e-06b6-4b0e-8c00-8761c8476e8f Work Title what you are …" at bounding box center [784, 435] width 1108 height 143
drag, startPoint x: 586, startPoint y: 388, endPoint x: 41, endPoint y: 368, distance: 545.4
type input "nice overalls"
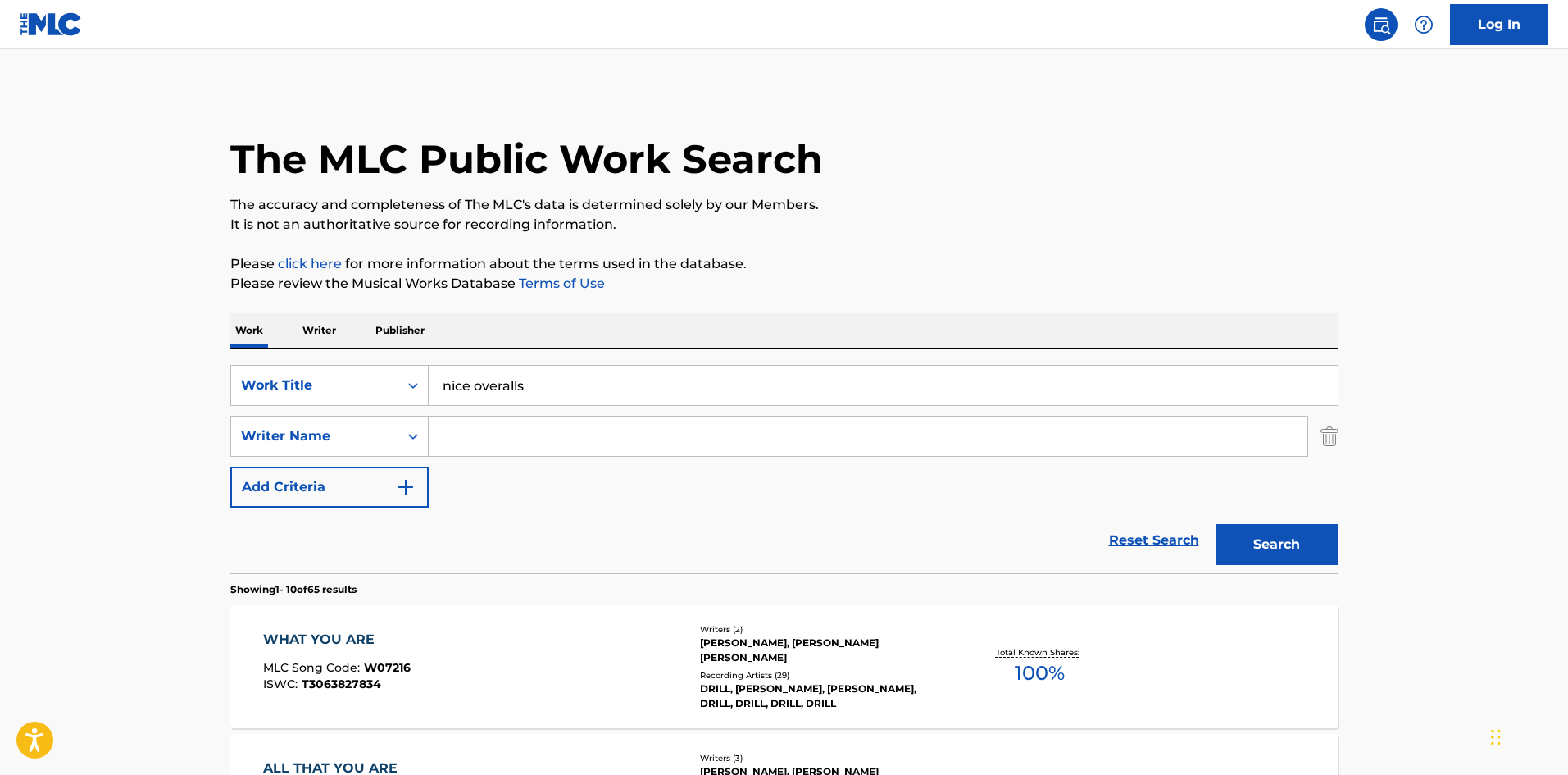
click at [1216, 524] on button "Search" at bounding box center [1277, 544] width 123 height 41
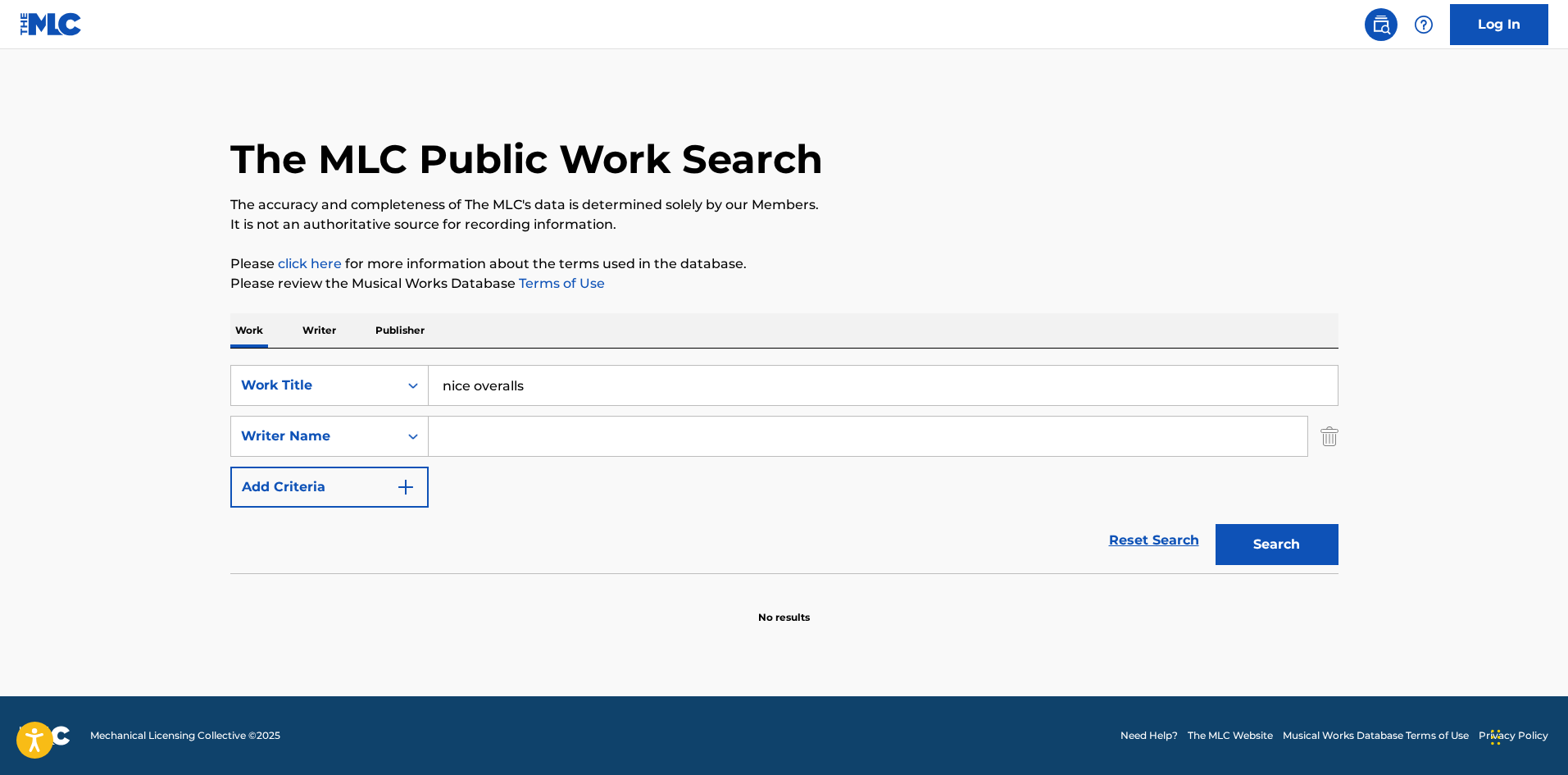
click at [612, 380] on input "nice overalls" at bounding box center [882, 385] width 909 height 40
click at [1317, 557] on button "Search" at bounding box center [1277, 544] width 123 height 41
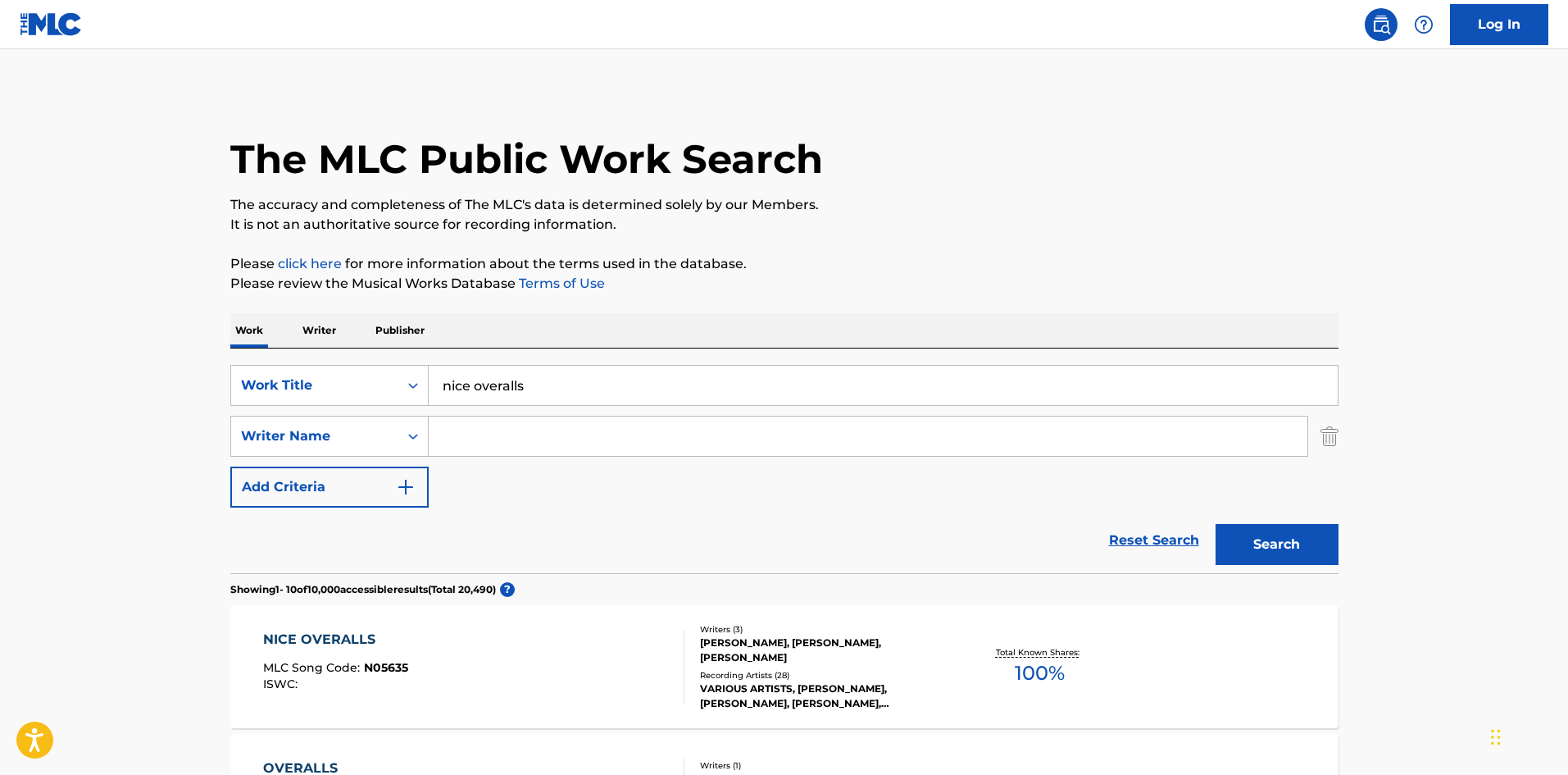
click at [871, 683] on div "VARIOUS ARTISTS, [PERSON_NAME], [PERSON_NAME], [PERSON_NAME], [PERSON_NAME], LU…" at bounding box center [824, 696] width 248 height 29
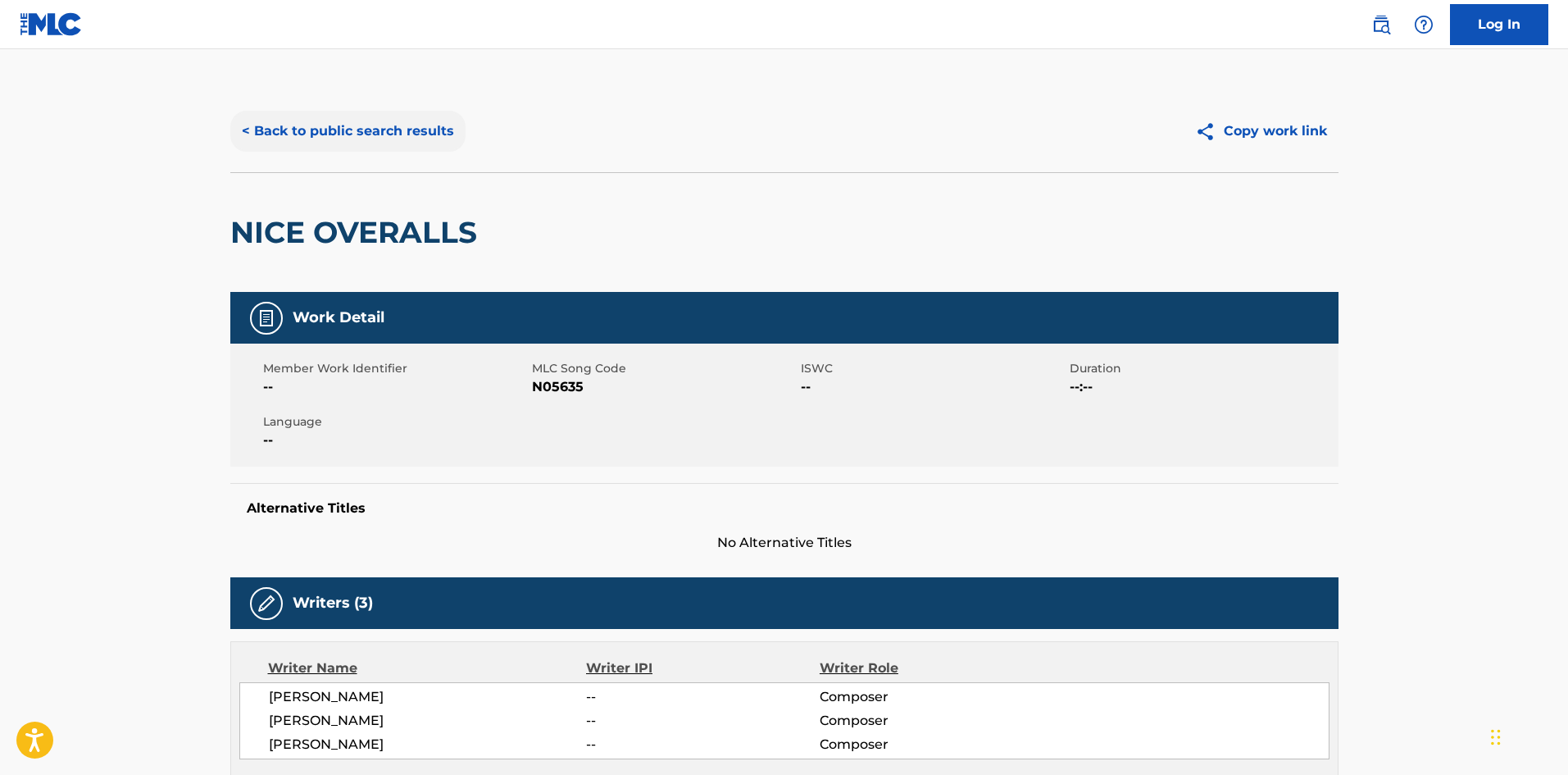
click at [367, 127] on button "< Back to public search results" at bounding box center [348, 130] width 235 height 41
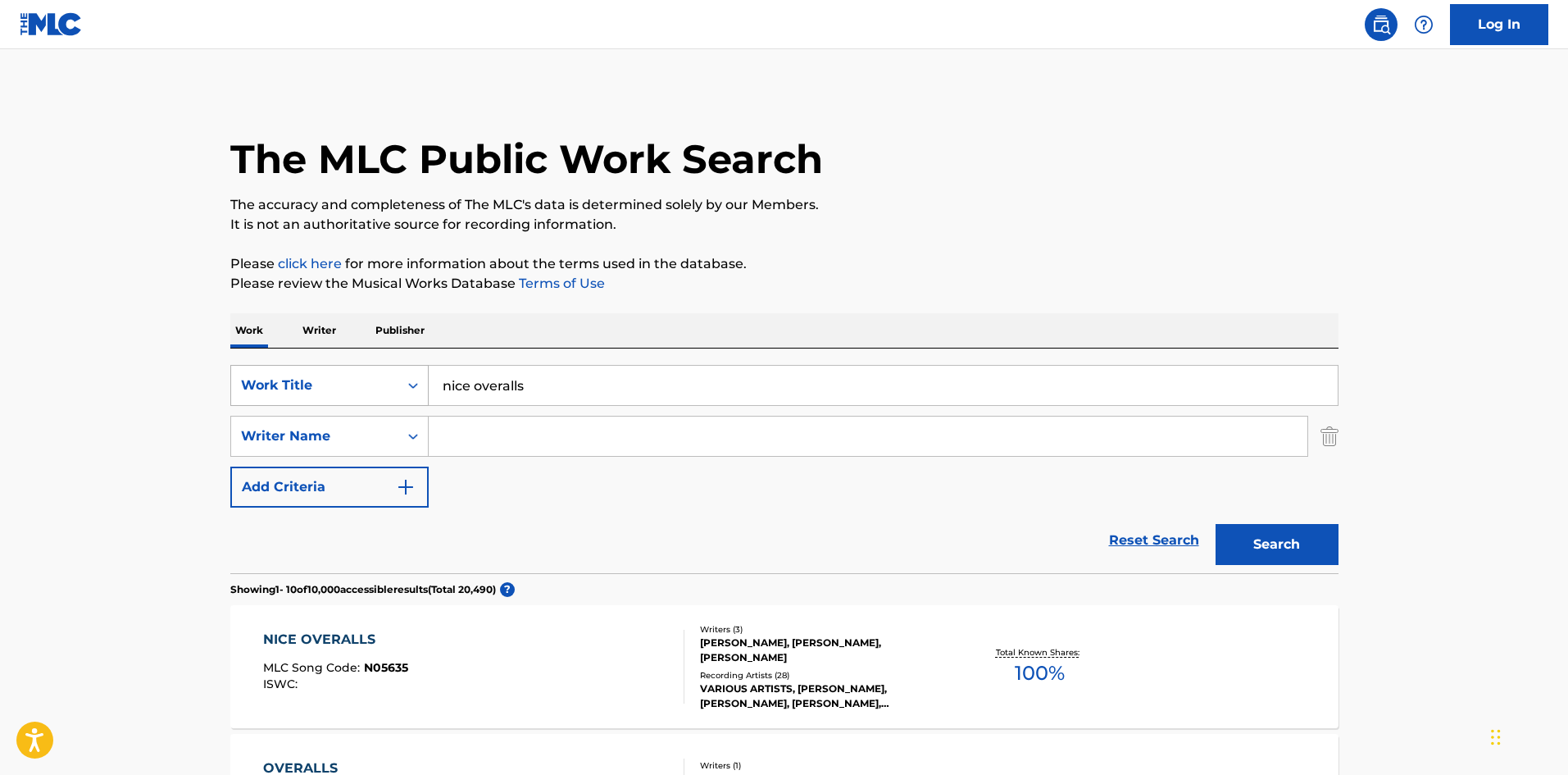
drag, startPoint x: 579, startPoint y: 383, endPoint x: 250, endPoint y: 375, distance: 329.1
click at [250, 375] on div "SearchWithCriteriabc52a04e-06b6-4b0e-8c00-8761c8476e8f Work Title nice overalls" at bounding box center [784, 384] width 1108 height 41
type input "the ballad of el goodo"
click at [1216, 524] on button "Search" at bounding box center [1277, 544] width 123 height 41
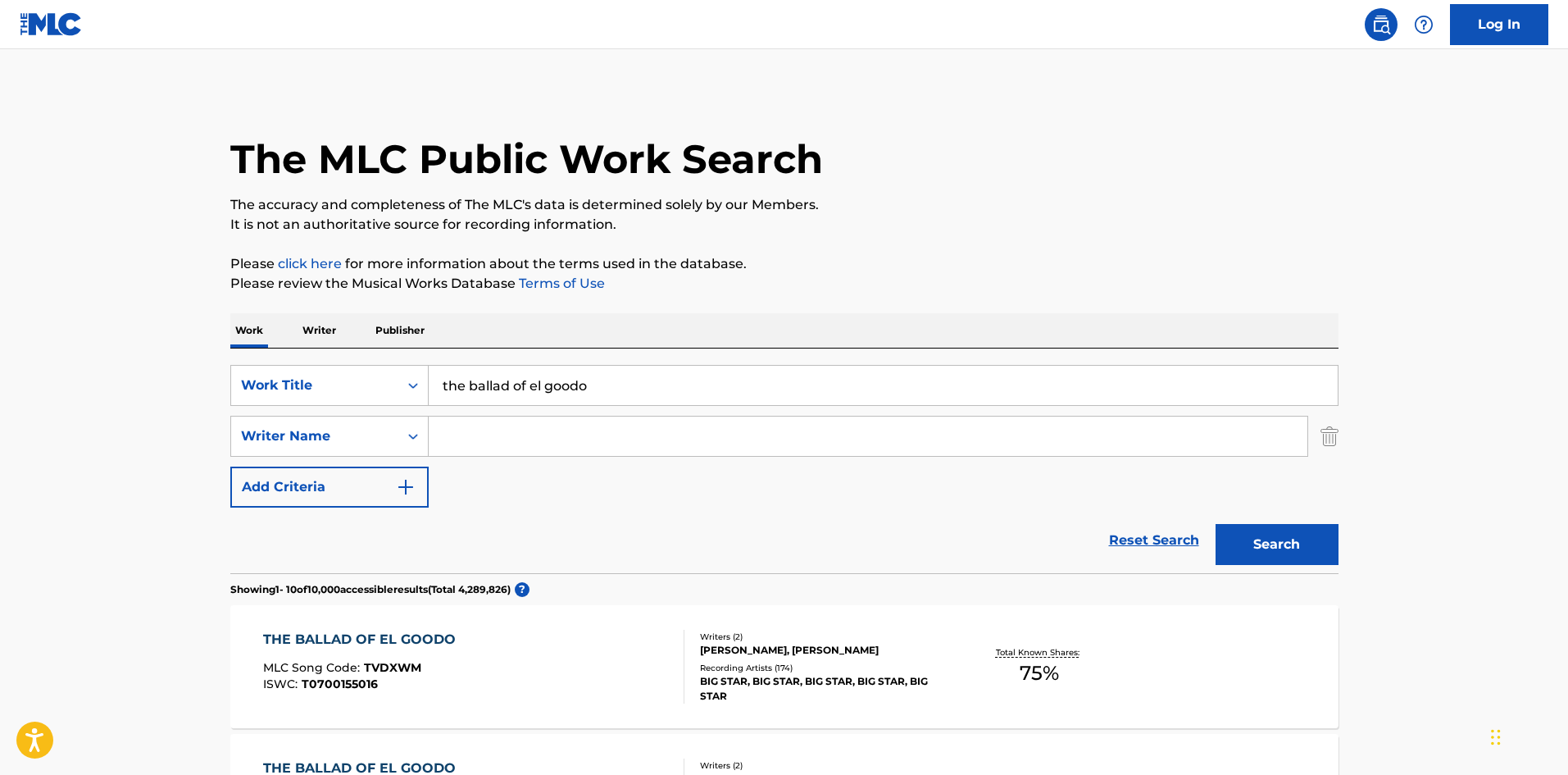
click at [869, 672] on div "Recording Artists ( 174 )" at bounding box center [824, 668] width 248 height 12
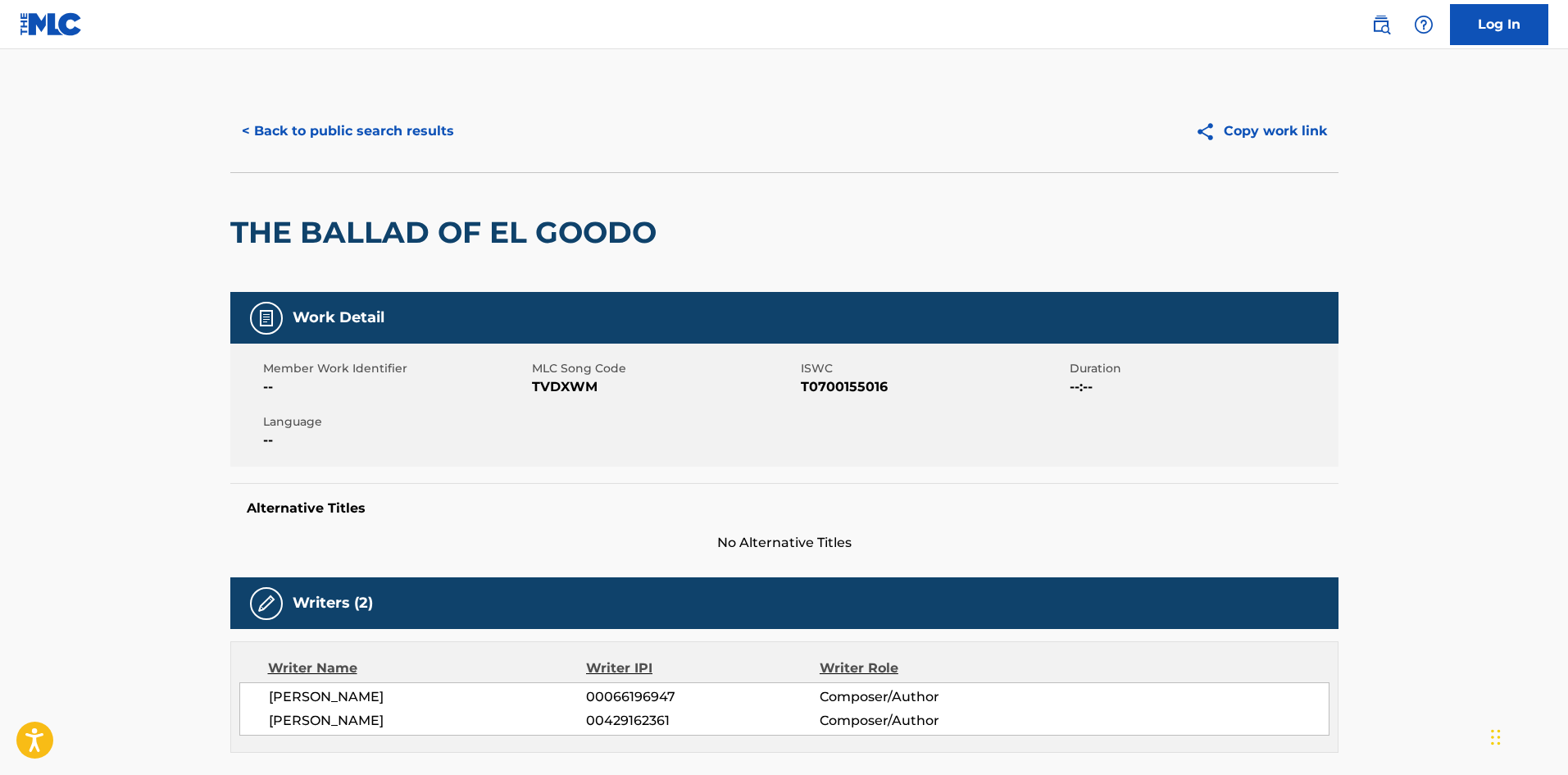
scroll to position [410, 0]
